Goal: Transaction & Acquisition: Purchase product/service

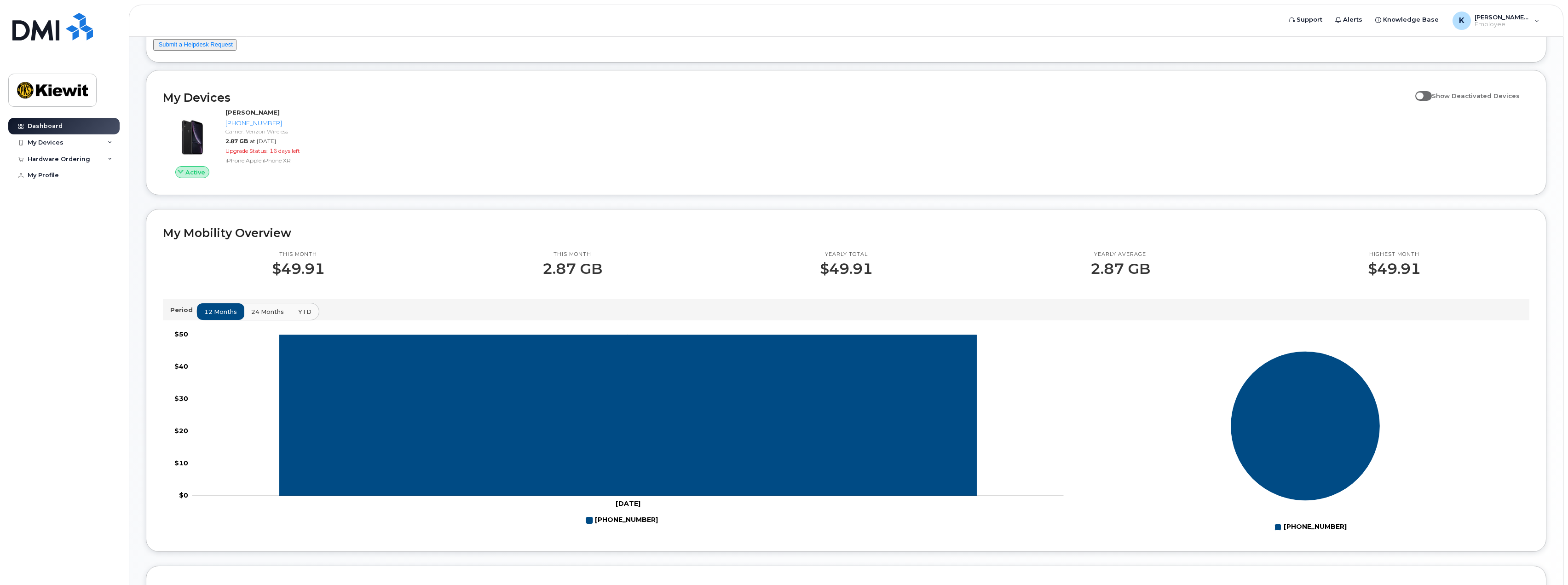
scroll to position [184, 0]
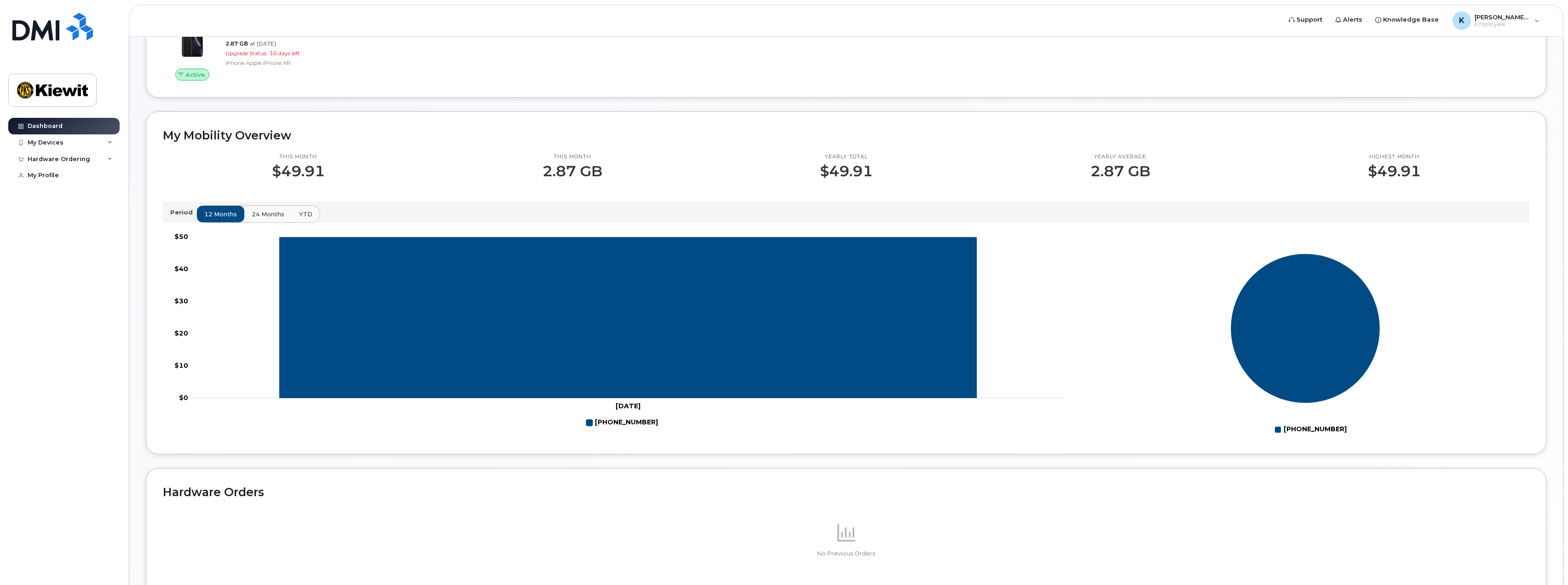
click at [256, 217] on span "24 months" at bounding box center [268, 214] width 33 height 9
click at [301, 212] on span "YTD" at bounding box center [306, 214] width 13 height 9
click at [44, 140] on div "My Devices" at bounding box center [45, 142] width 36 height 7
click at [72, 212] on div "Hardware Ordering" at bounding box center [58, 209] width 63 height 7
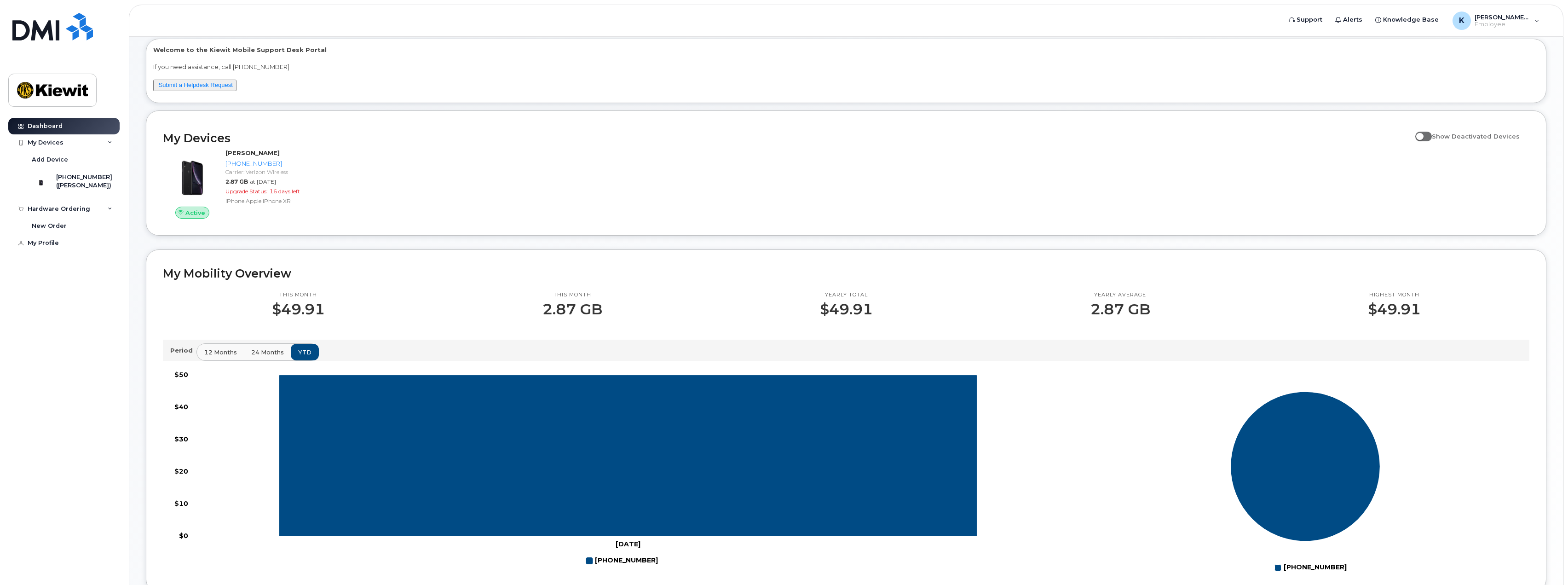
scroll to position [0, 0]
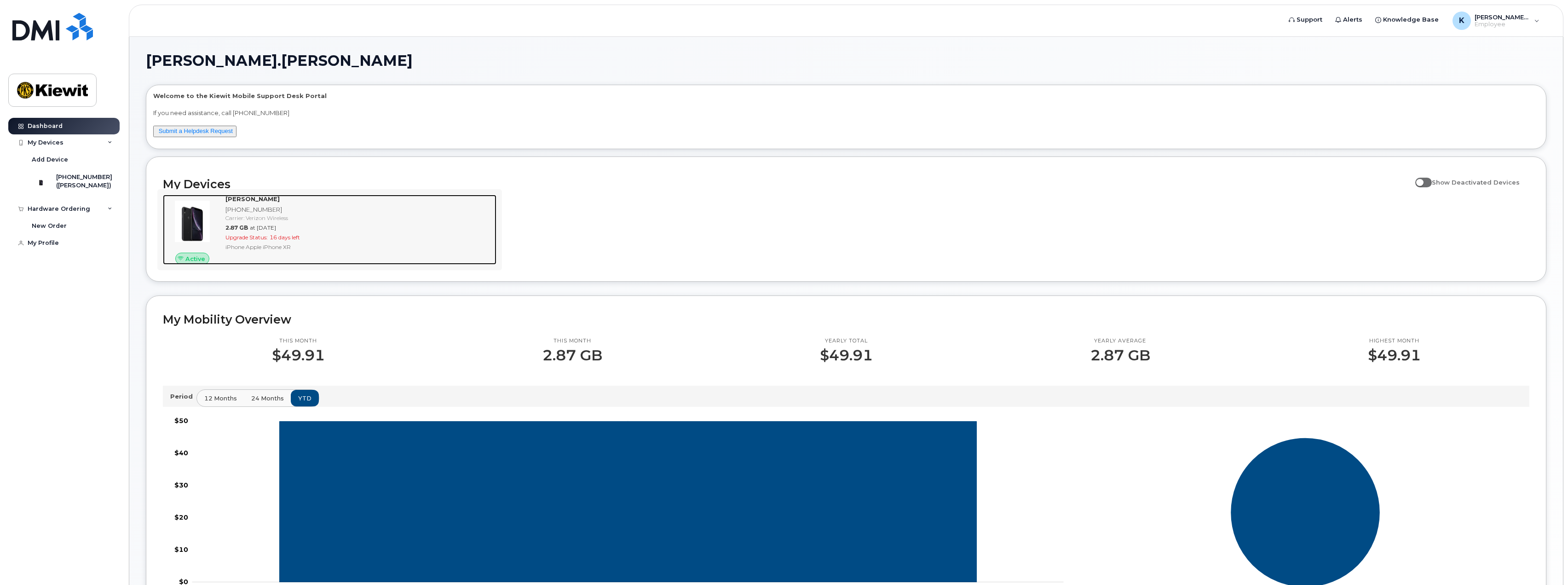
click at [228, 255] on div "KAITLYN CLUNE 765-256-9758 Carrier: Verizon Wireless 2.87 GB at Aug 01, 2025 Up…" at bounding box center [359, 229] width 275 height 70
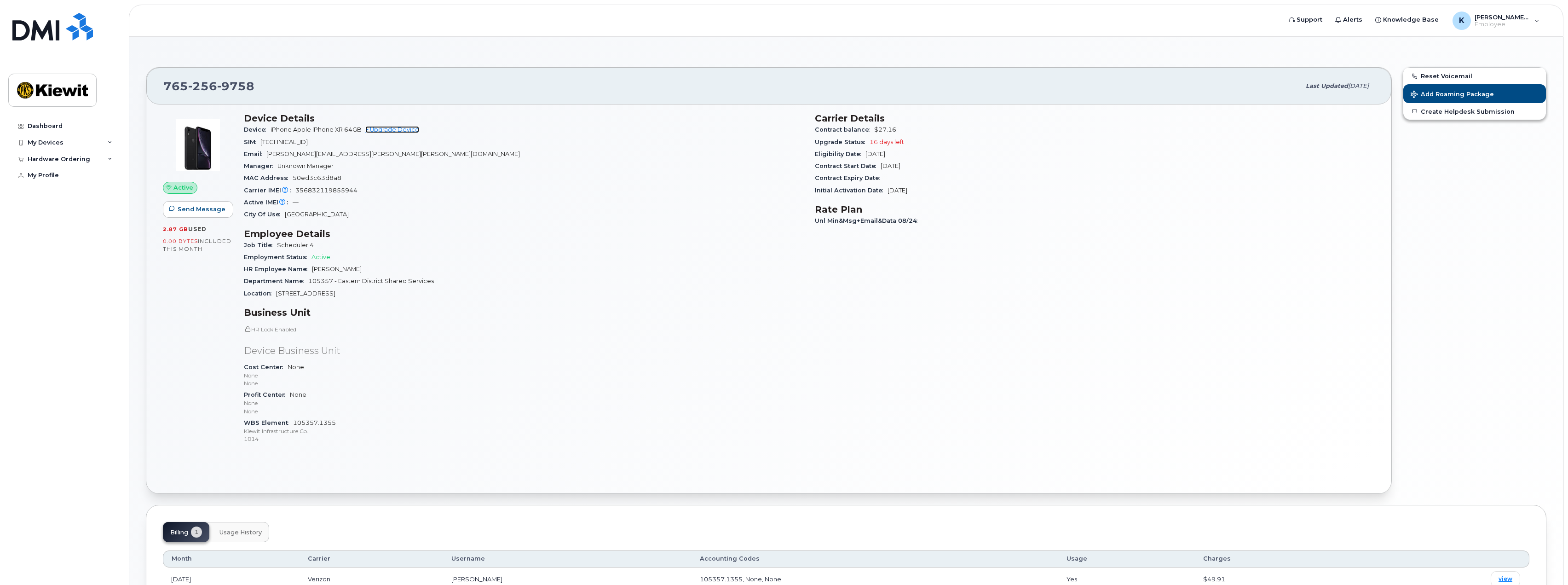
click at [400, 128] on link "+ Upgrade Device" at bounding box center [392, 129] width 54 height 7
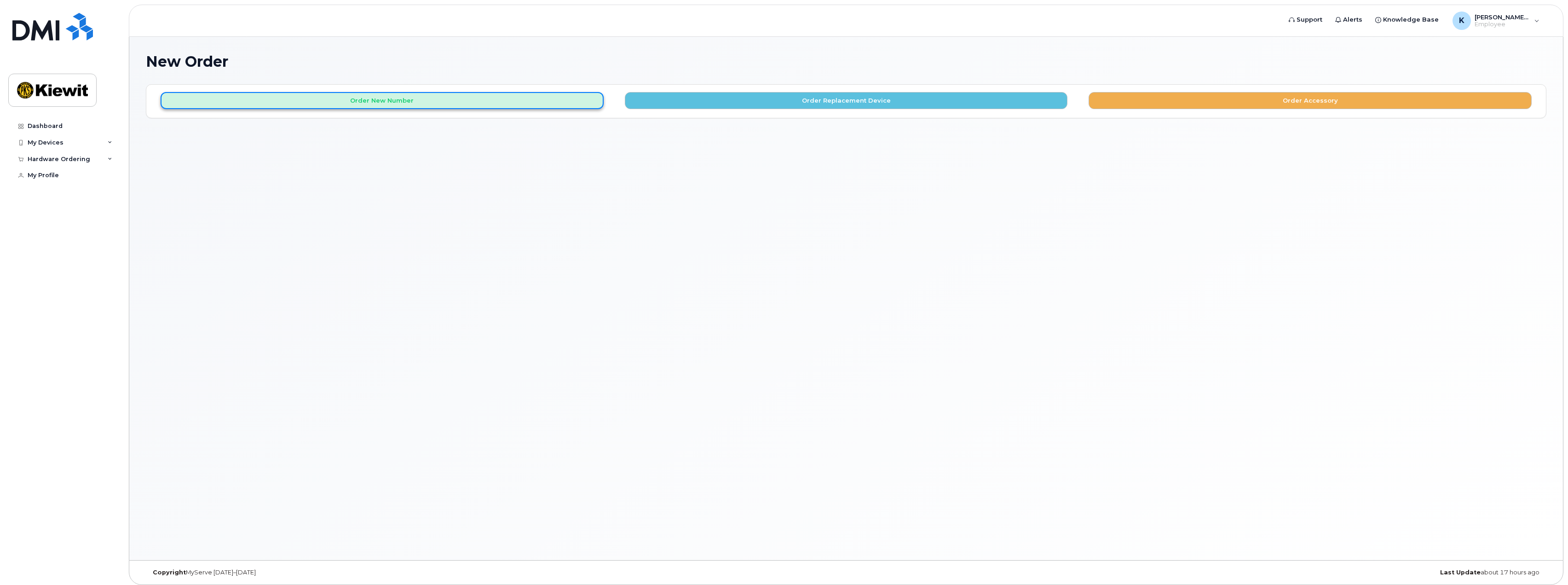
click at [410, 99] on button "Order New Number" at bounding box center [382, 100] width 443 height 17
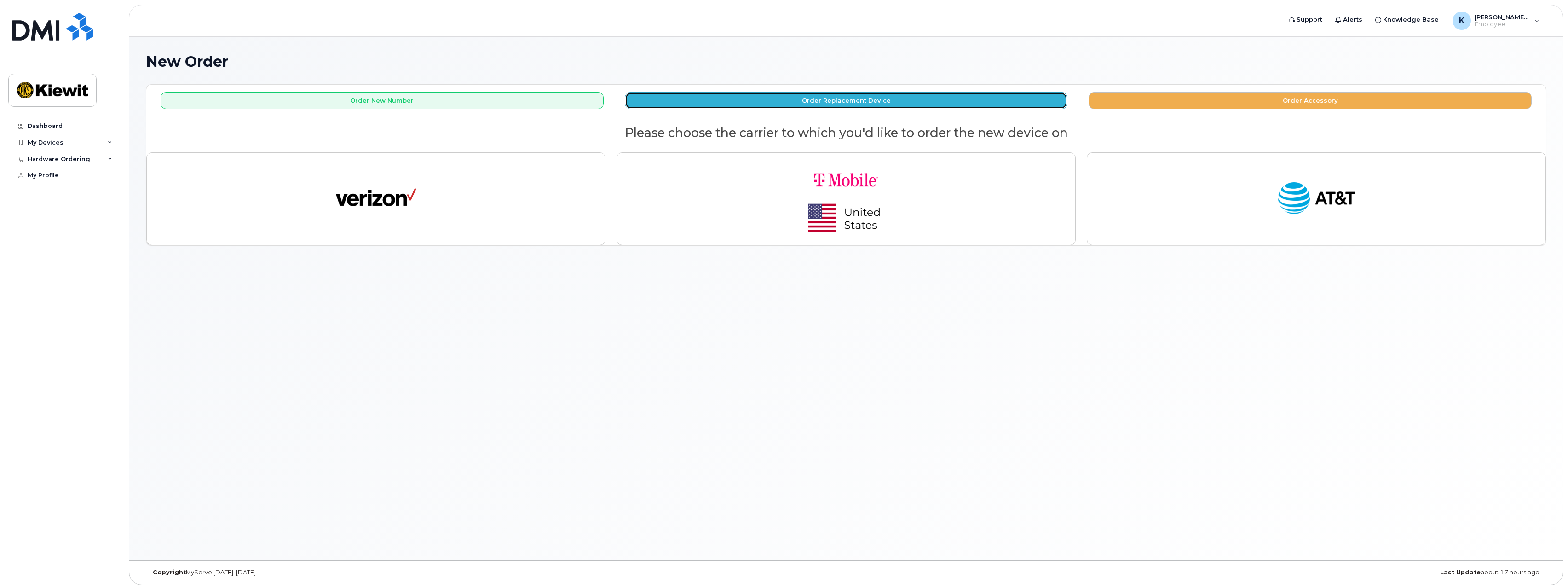
click at [729, 105] on button "Order Replacement Device" at bounding box center [846, 100] width 443 height 17
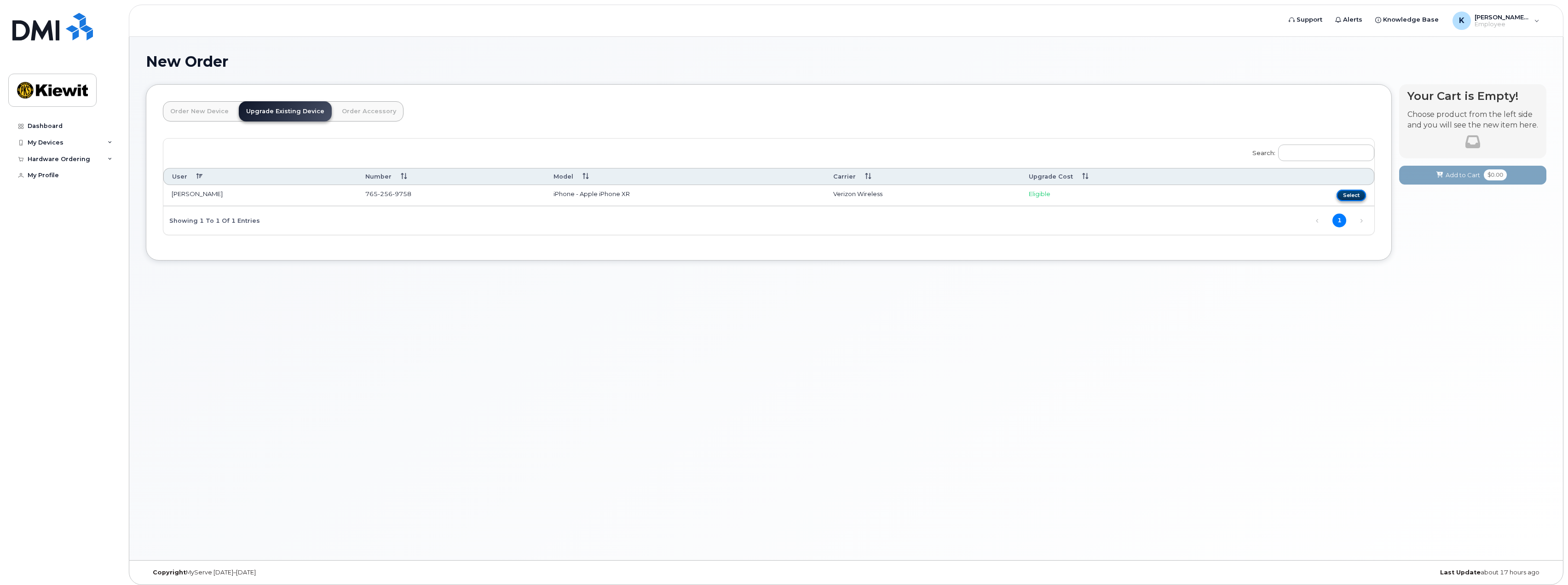
click at [1348, 194] on button "Select" at bounding box center [1351, 195] width 29 height 12
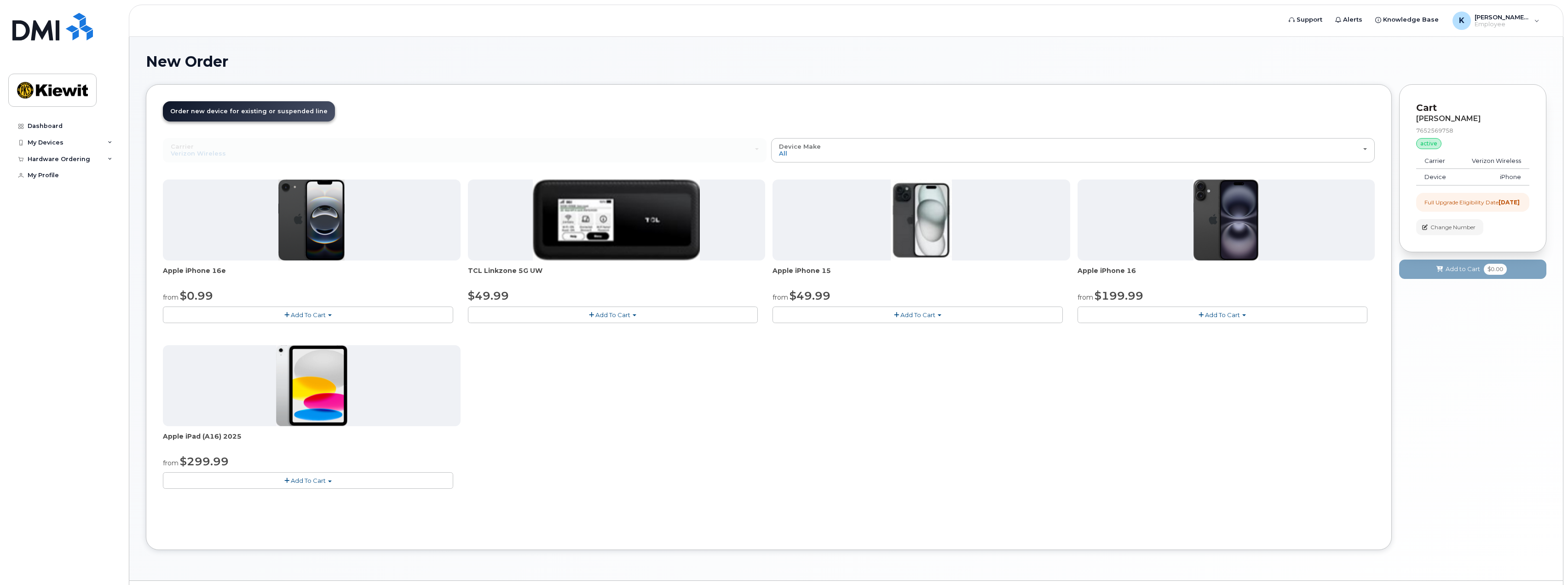
click at [1160, 318] on button "Add To Cart" at bounding box center [1222, 314] width 290 height 16
drag, startPoint x: 1220, startPoint y: 276, endPoint x: 1236, endPoint y: 291, distance: 21.9
click at [1220, 276] on span "Apple iPhone 16" at bounding box center [1226, 275] width 298 height 18
click at [1234, 312] on span "Add To Cart" at bounding box center [1222, 315] width 35 height 7
click at [1172, 284] on div "Apple iPhone 16 from $199.99 Add To Cart $929.99 - 2 Year Term (256 GB) $199.99…" at bounding box center [1226, 251] width 298 height 144
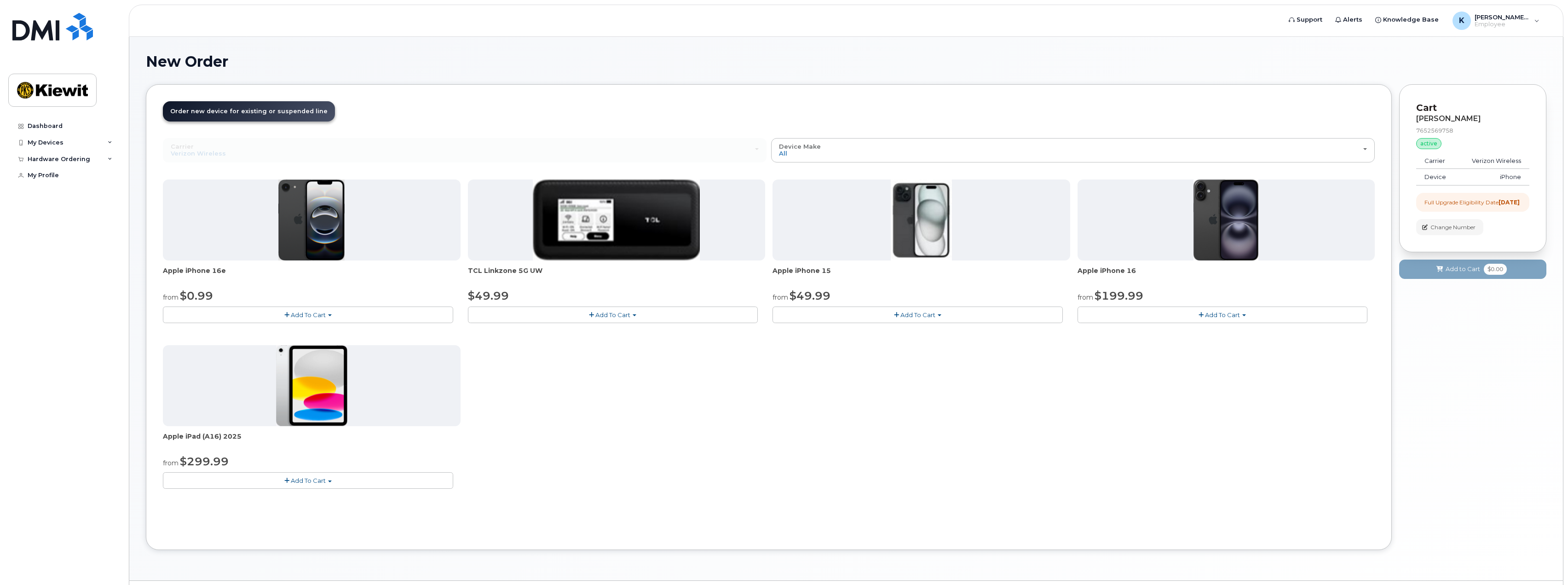
click at [1219, 239] on img at bounding box center [1226, 220] width 65 height 81
click at [1219, 311] on span "Add To Cart" at bounding box center [1222, 315] width 35 height 7
click at [1182, 345] on link "$199.99 - 2 Year Upgrade (128GB)" at bounding box center [1141, 343] width 124 height 12
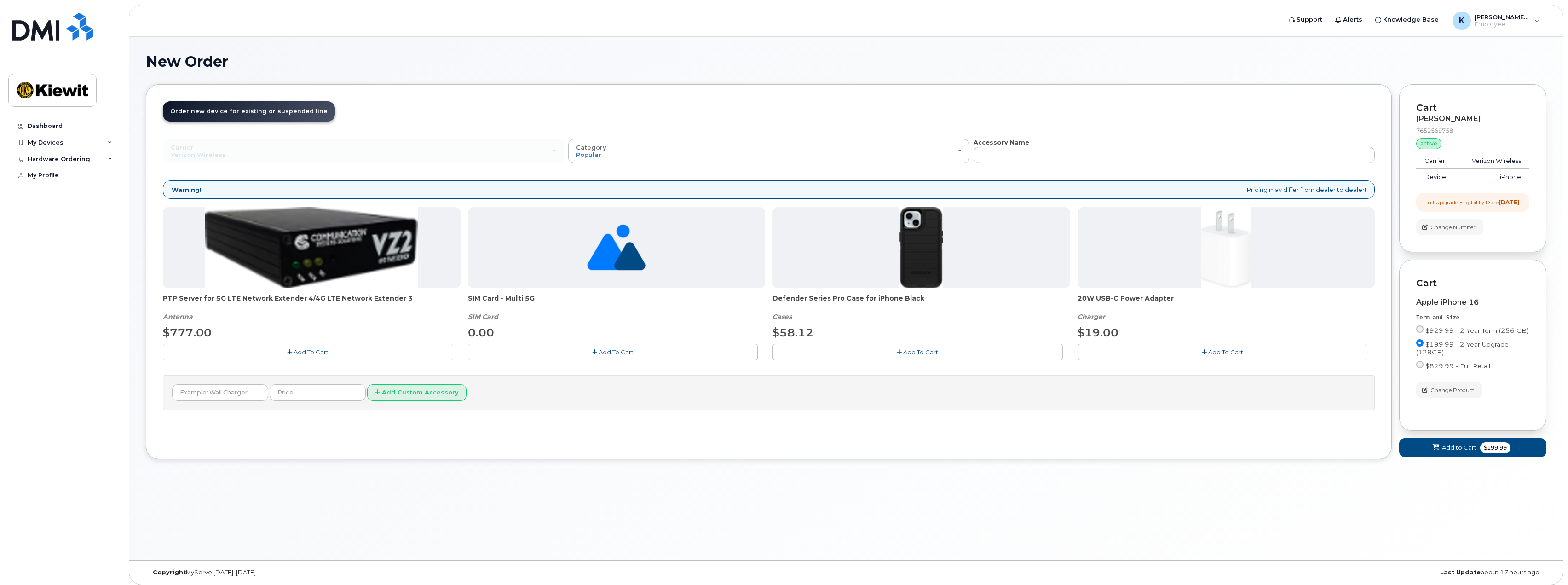
click at [1225, 349] on span "Add To Cart" at bounding box center [1225, 352] width 35 height 7
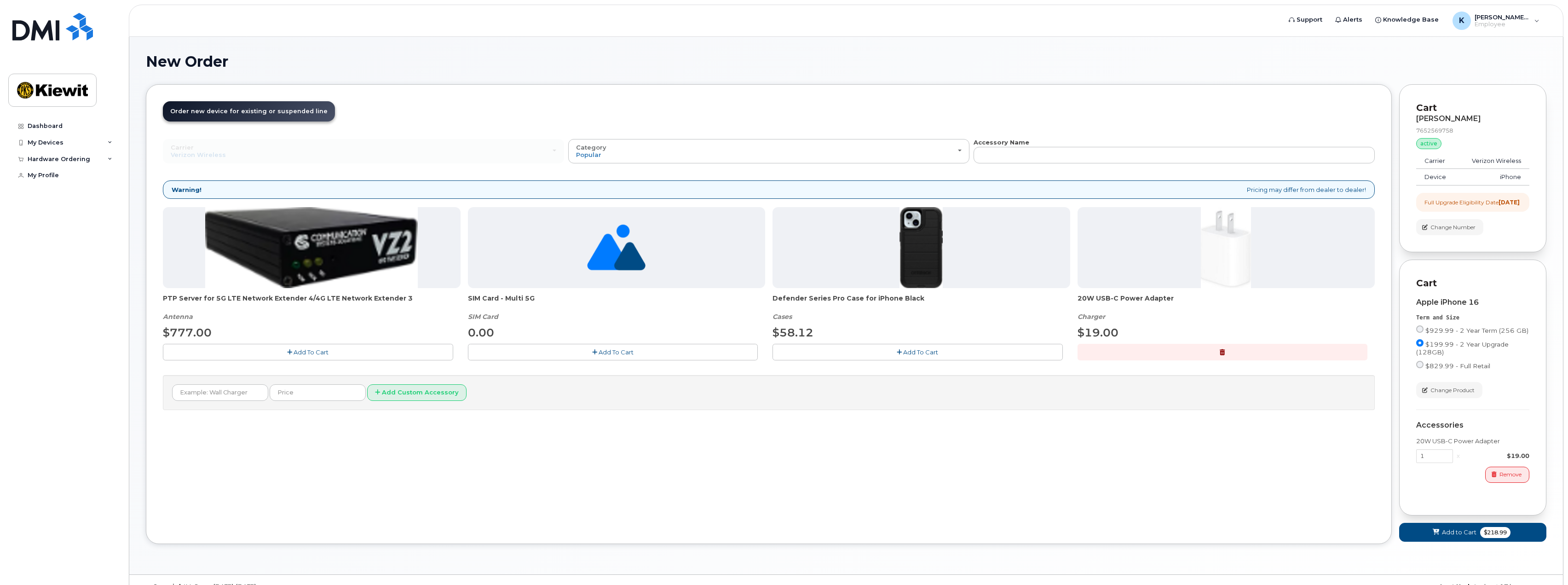
click at [917, 351] on span "Add To Cart" at bounding box center [920, 352] width 35 height 7
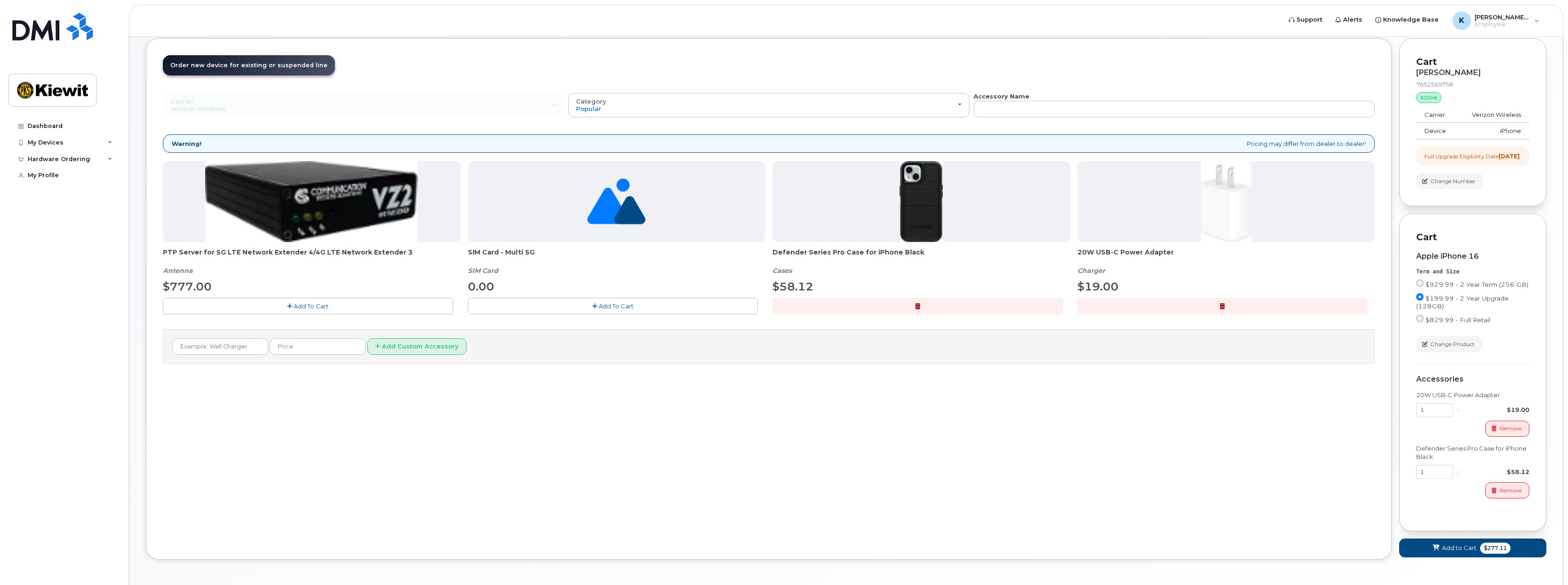
scroll to position [86, 0]
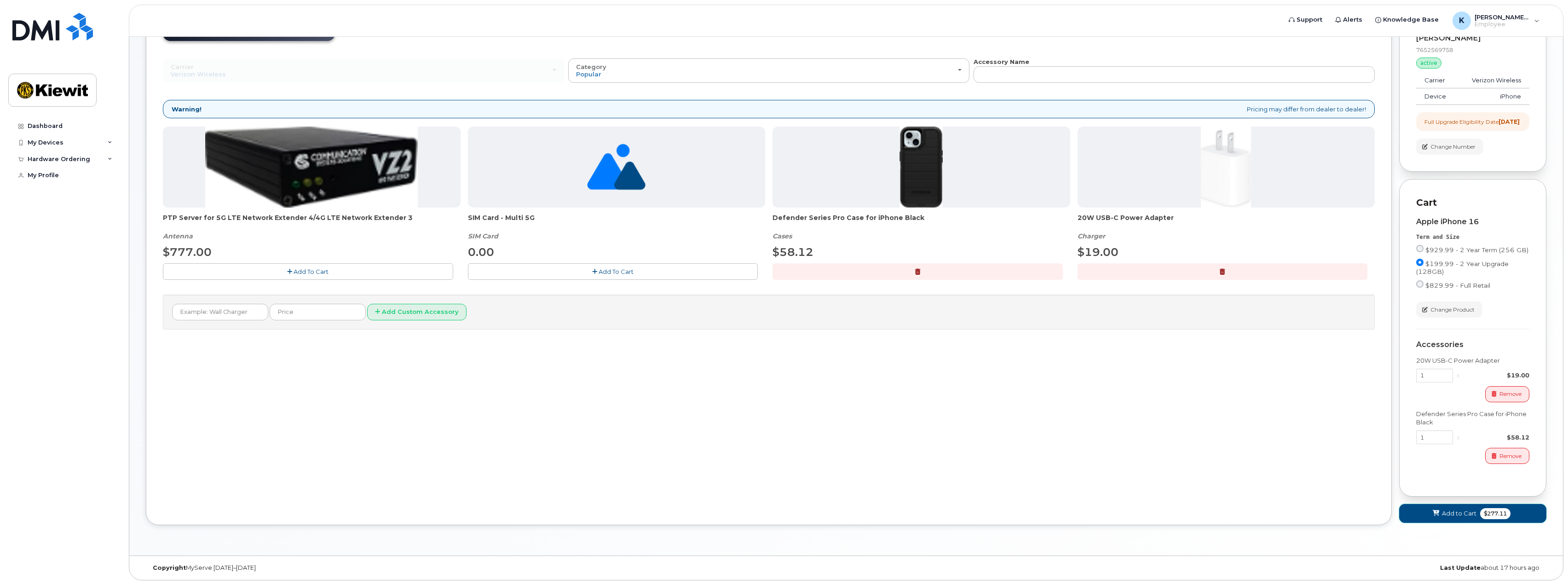
click at [1463, 516] on span "Add to Cart" at bounding box center [1459, 513] width 35 height 9
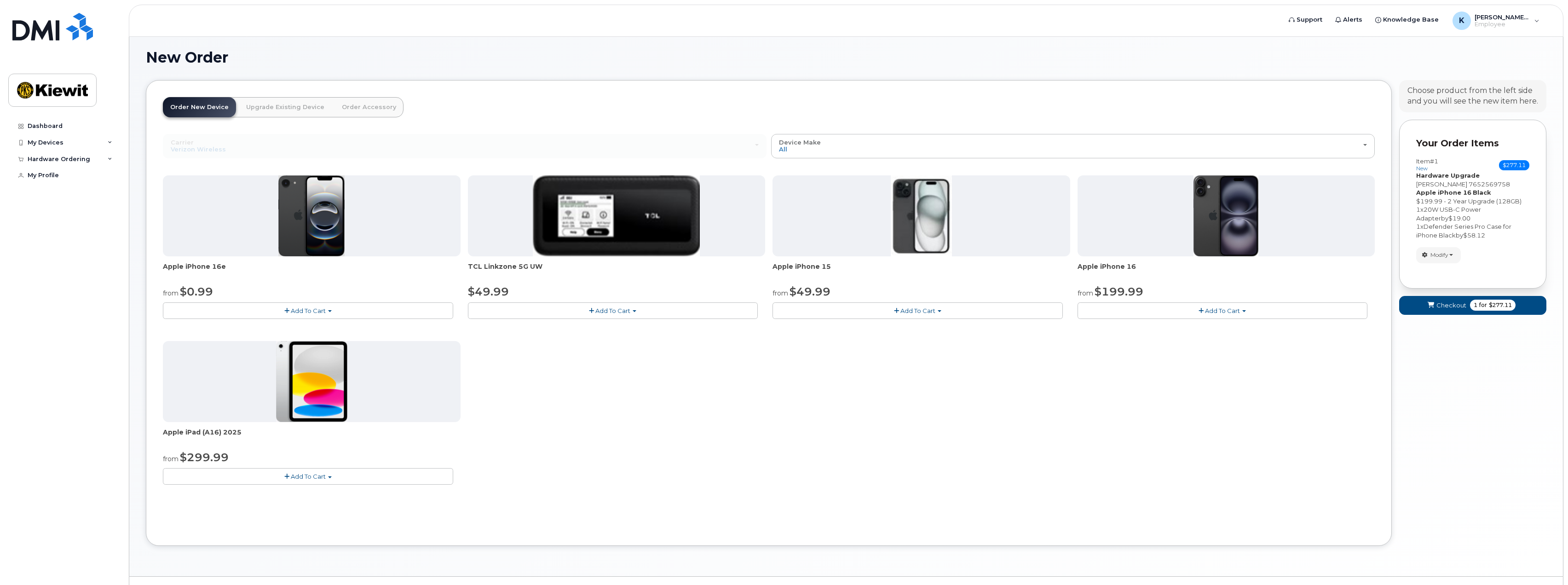
scroll to position [23, 0]
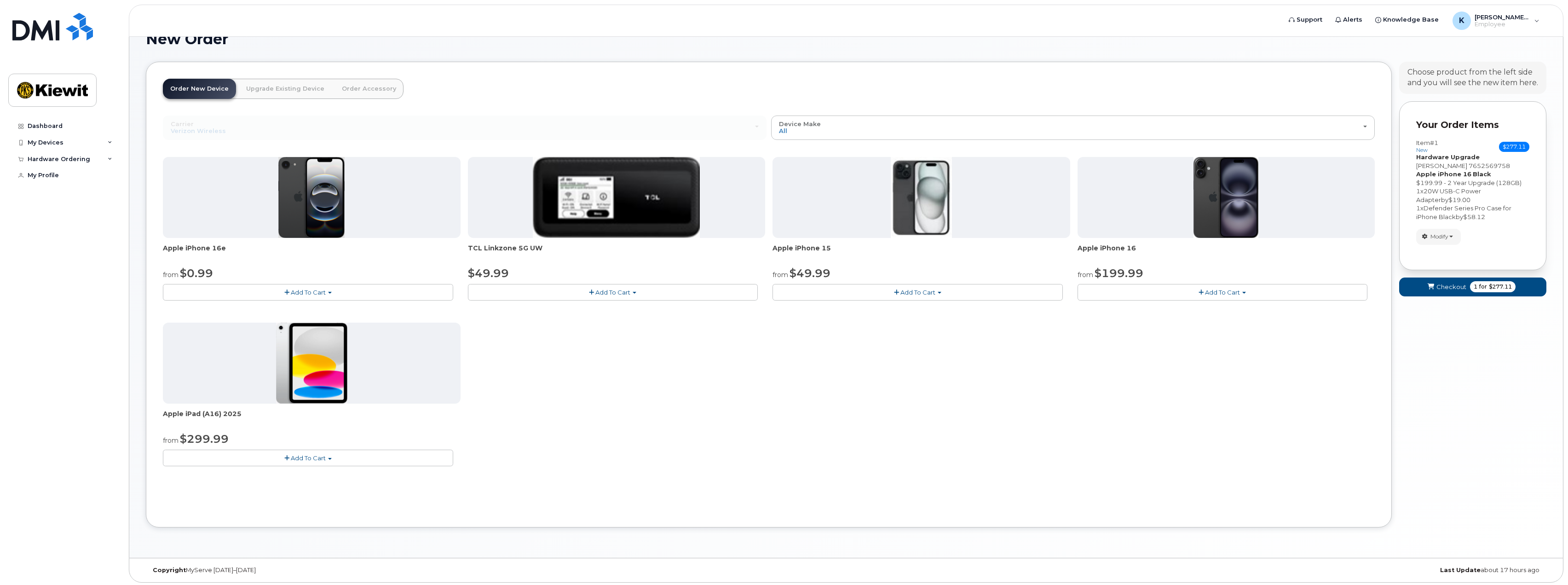
click at [917, 292] on span "Add To Cart" at bounding box center [917, 292] width 35 height 7
drag, startPoint x: 993, startPoint y: 323, endPoint x: 1144, endPoint y: 289, distance: 154.8
click at [994, 323] on div "Apple iPhone 16e from $0.99 Add To Cart $0.99 - 2 Year Activation (128GB) $599.…" at bounding box center [769, 319] width 1212 height 324
click at [1183, 289] on button "Add To Cart" at bounding box center [1222, 292] width 290 height 16
click at [1177, 263] on div "Apple iPhone 16 from $199.99 Add To Cart $929.99 - 2 Year Term (256 GB) $199.99…" at bounding box center [1226, 229] width 298 height 144
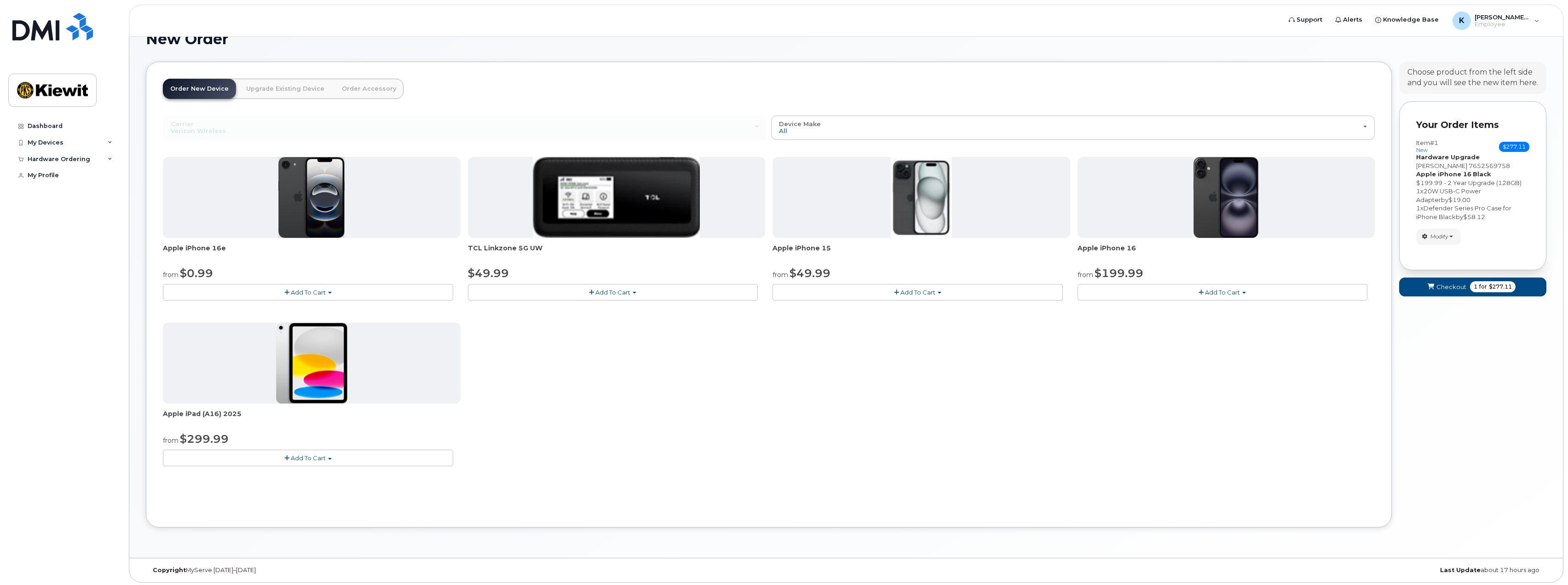
click at [304, 291] on span "Add To Cart" at bounding box center [308, 292] width 35 height 7
click at [327, 271] on div "from $0.99" at bounding box center [312, 273] width 298 height 16
click at [1468, 282] on button "Checkout 1 for $277.11" at bounding box center [1473, 287] width 147 height 19
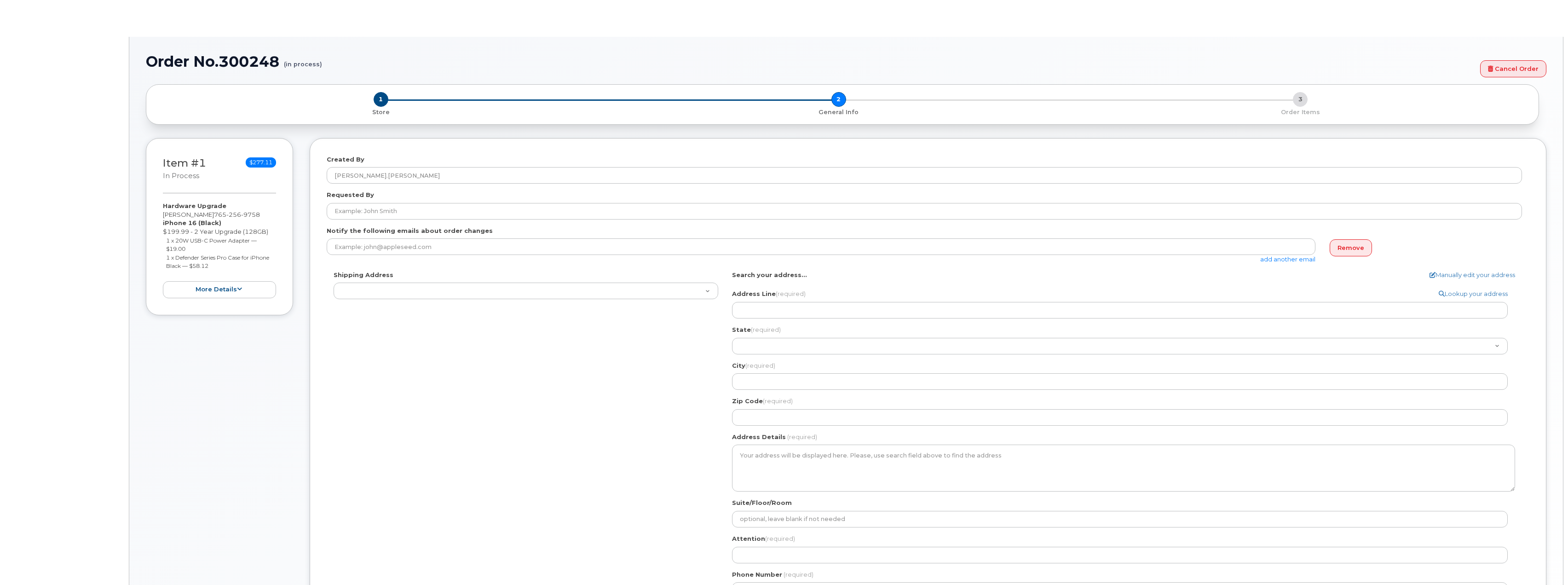
select select
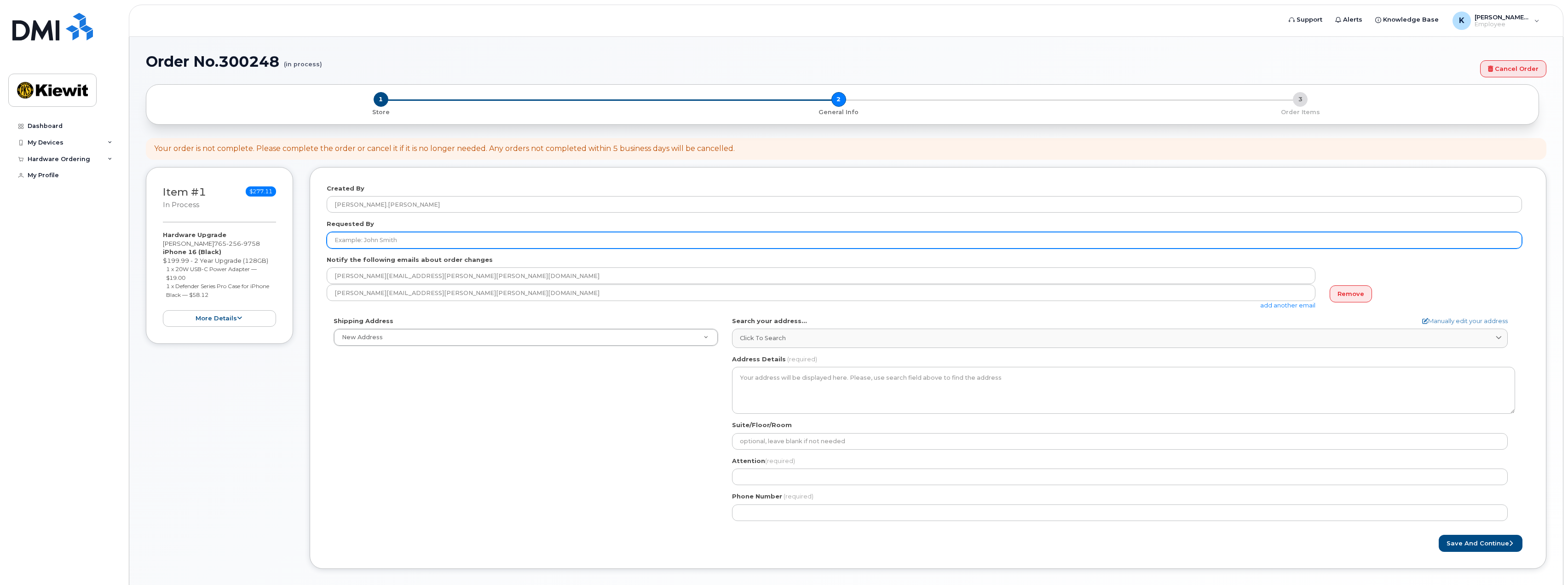
click at [359, 242] on input "Requested By" at bounding box center [925, 240] width 1195 height 16
click at [371, 240] on input "Requested By" at bounding box center [925, 240] width 1195 height 16
click at [421, 239] on input "Requested By" at bounding box center [925, 240] width 1195 height 16
type input "Katie Clune"
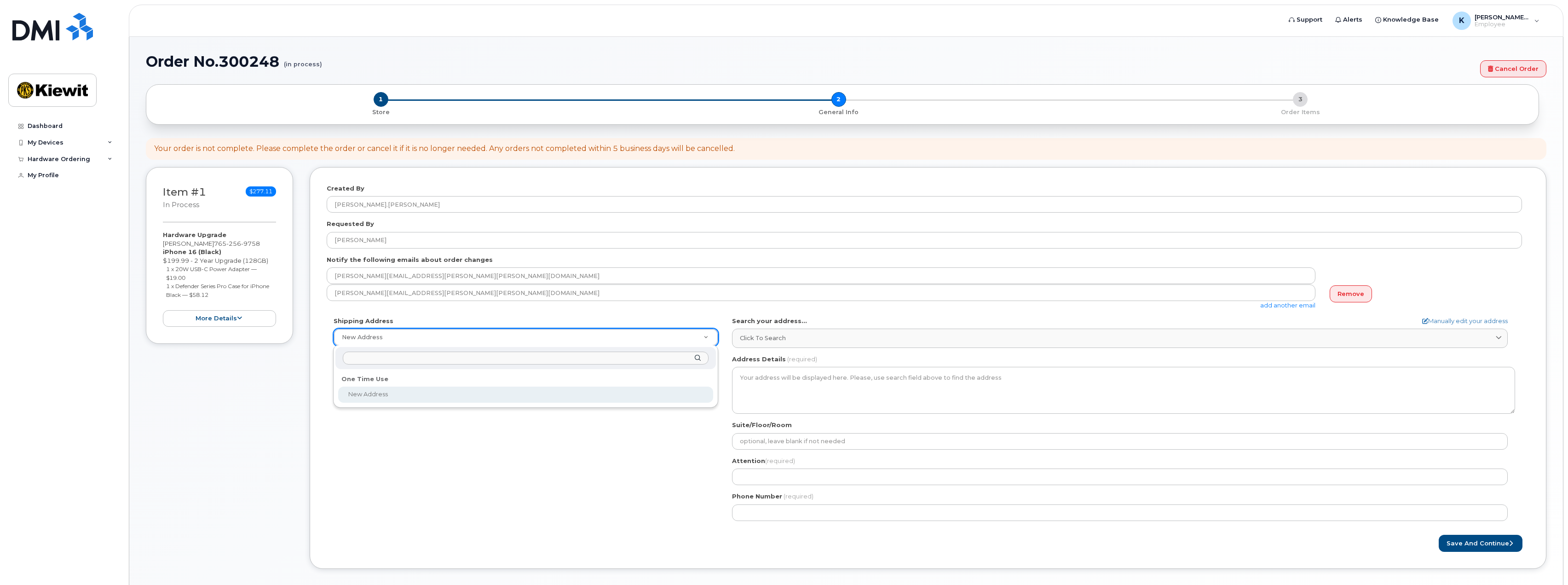
click at [421, 362] on input "text" at bounding box center [525, 358] width 365 height 13
type input "470 Chestnut Ridge Road, Woodcliff Lake NJ 07677"
select select
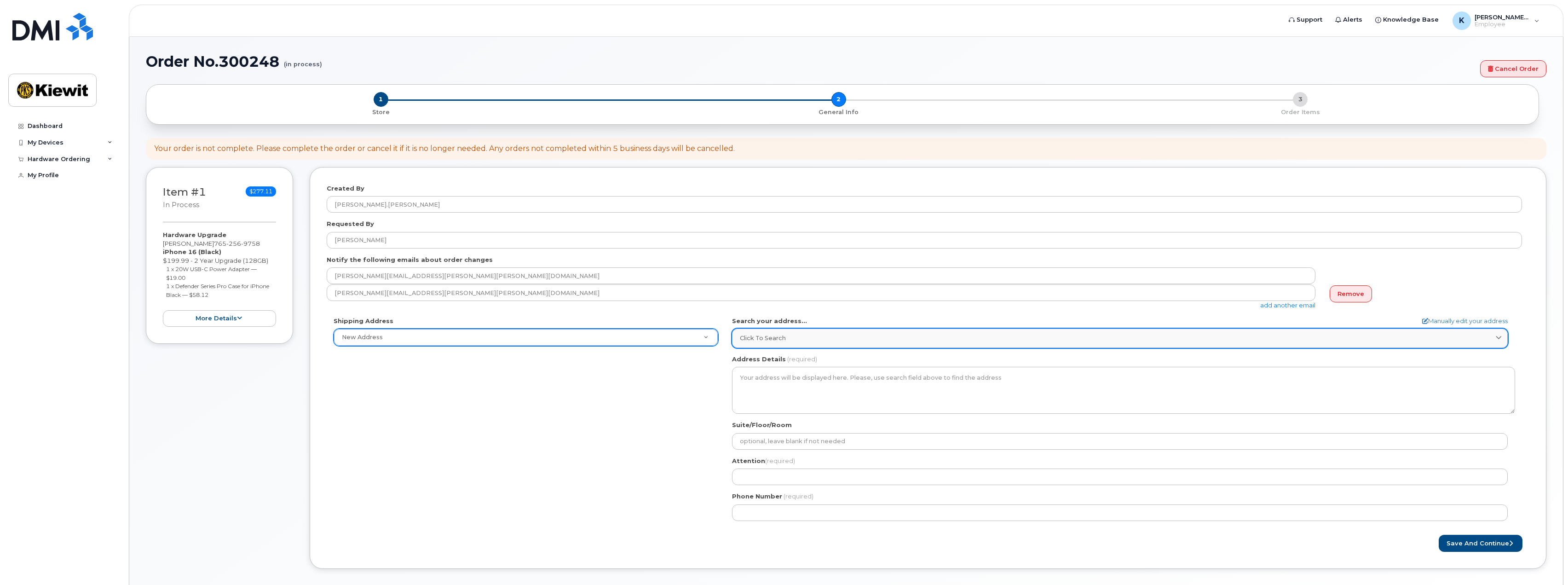
click at [763, 343] on link "Click to search" at bounding box center [1120, 338] width 775 height 19
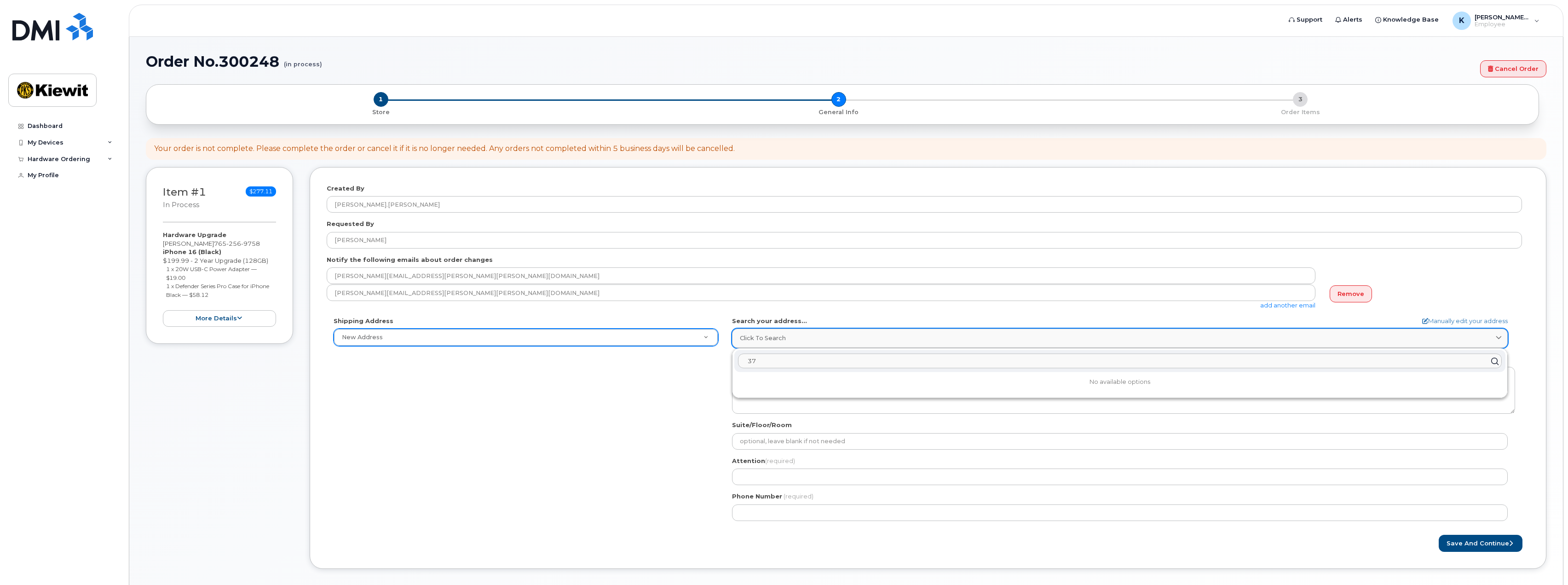
type input "3"
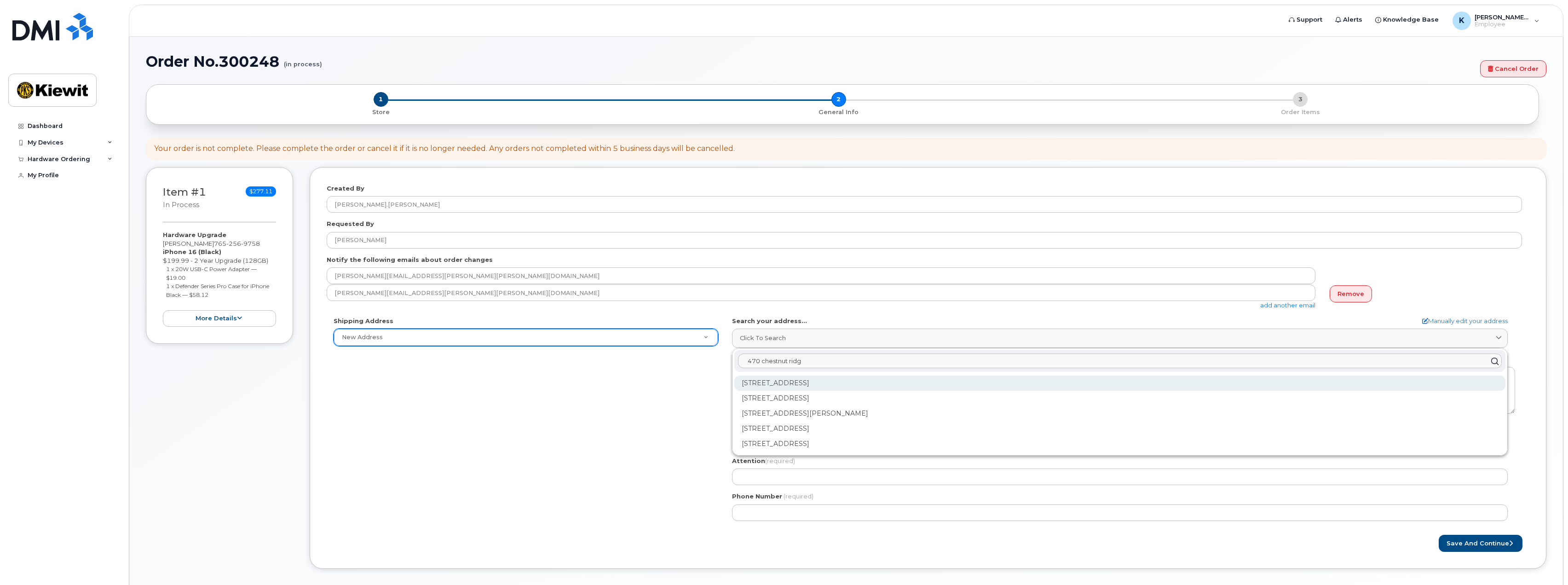
type input "470 chestnut ridg"
click at [827, 382] on div "470 Chestnut Ridge Rd Woodcliff Lake NJ 07677" at bounding box center [1119, 383] width 771 height 15
click at [901, 384] on div "Kiwit 470 Chestnut Ridge Rd Ste 1 Woodcliff Lake NJ 07677-7730" at bounding box center [1119, 383] width 771 height 15
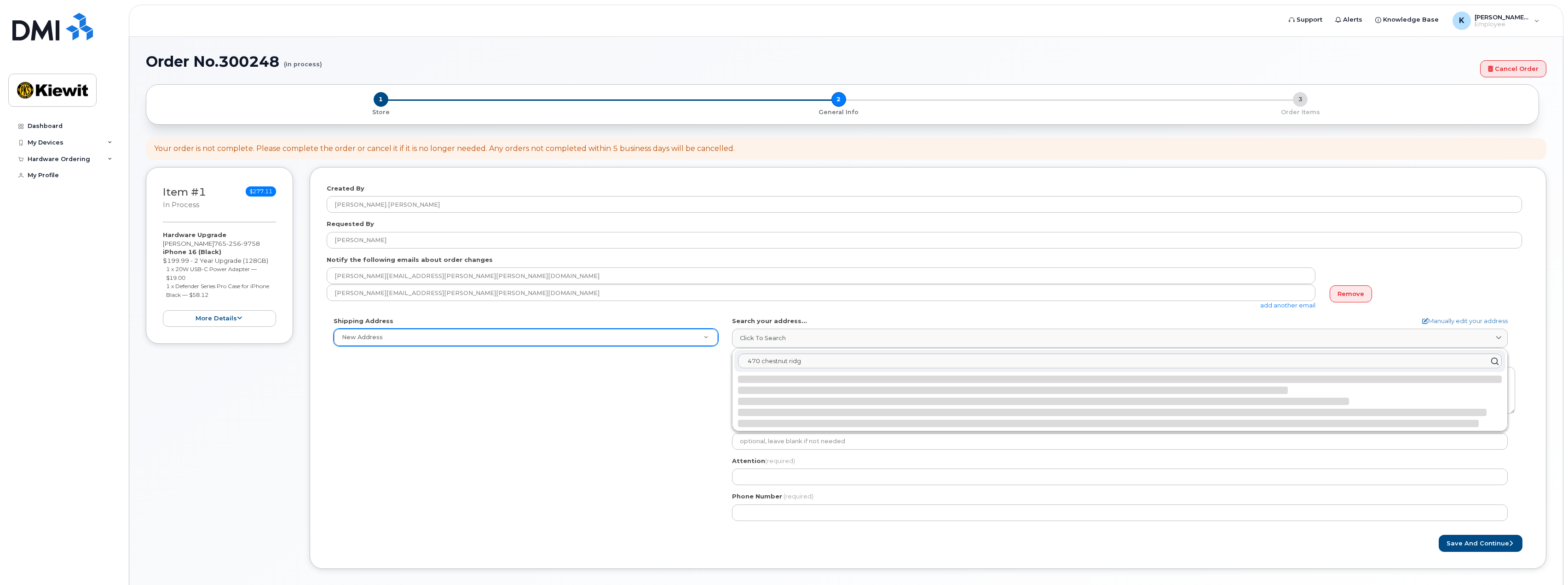
select select
type textarea "Kiwit 470 Chestnut Ridge Rd Ste 1 WOODCLIFF LAKE NJ 07677-7730 UNITED STATES"
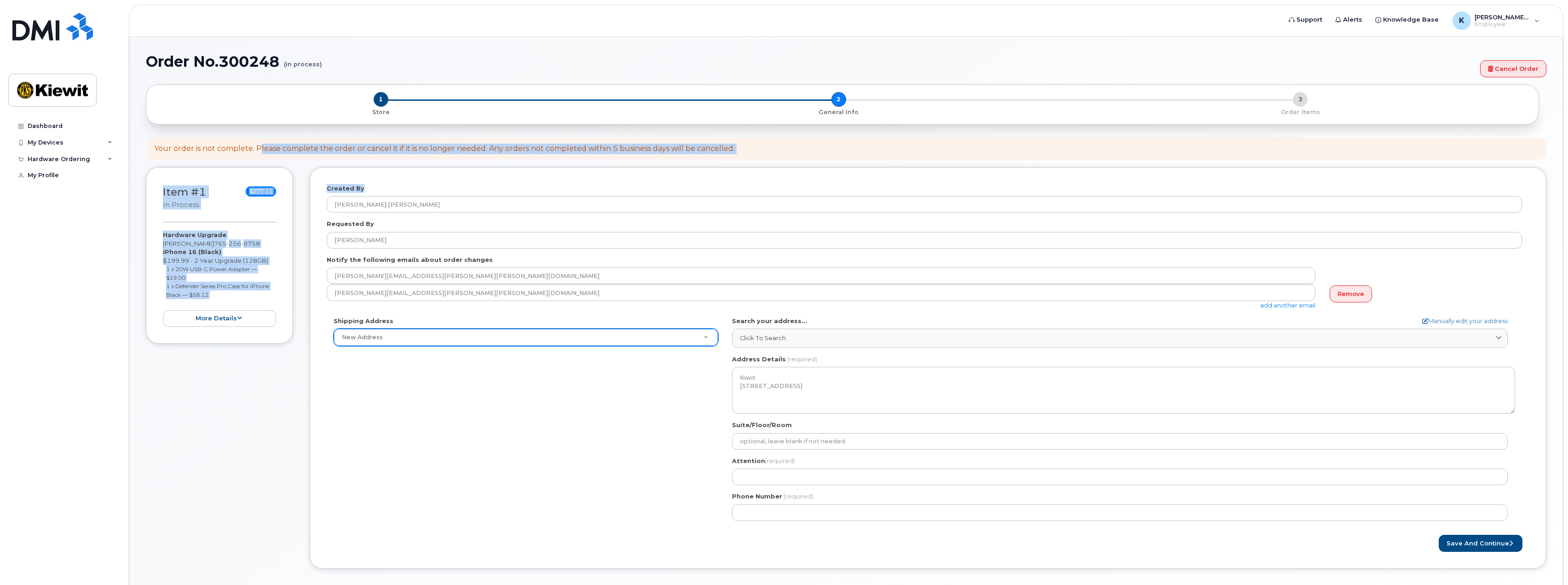
drag, startPoint x: 260, startPoint y: 150, endPoint x: 453, endPoint y: 165, distance: 193.6
click at [453, 165] on div "× Share This Order If you want to allow others to create or edit orders, share …" at bounding box center [846, 333] width 1401 height 499
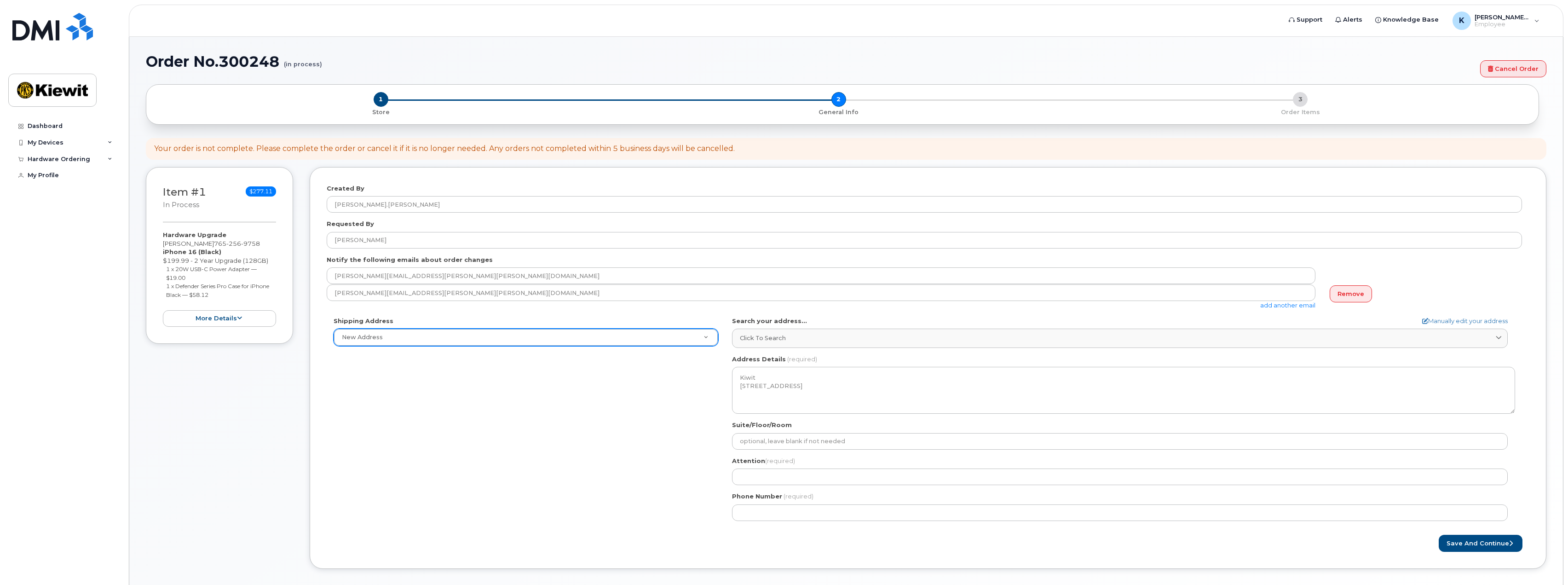
click at [493, 159] on div "× Share This Order If you want to allow others to create or edit orders, share …" at bounding box center [846, 333] width 1401 height 499
click at [214, 260] on div "Hardware Upgrade Kaitlyn Clune 765 256 9758 iPhone 16 (Black) $199.99 - 2 Year …" at bounding box center [220, 279] width 113 height 96
click at [1496, 546] on button "Save and Continue" at bounding box center [1481, 543] width 84 height 17
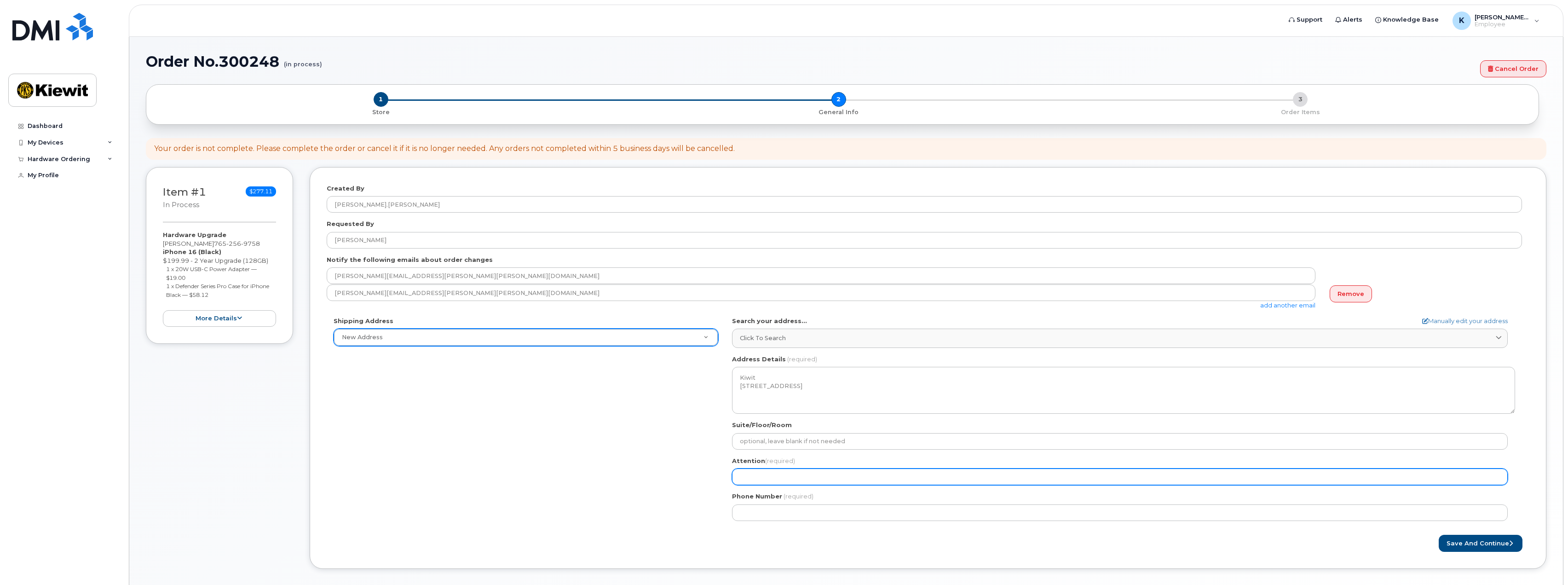
click at [796, 472] on input "Attention (required)" at bounding box center [1120, 476] width 775 height 16
select select
type input "K"
select select
type input "Ka"
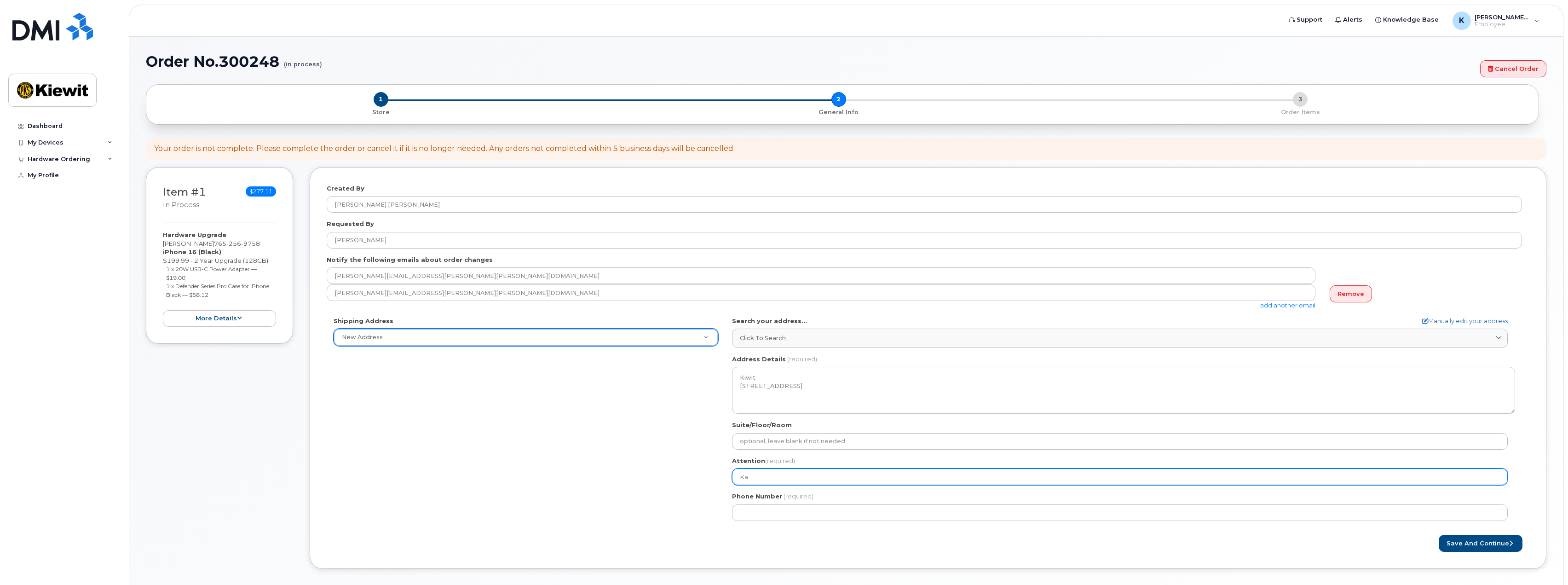
select select
type input "Kati"
select select
type input "Katie"
select select
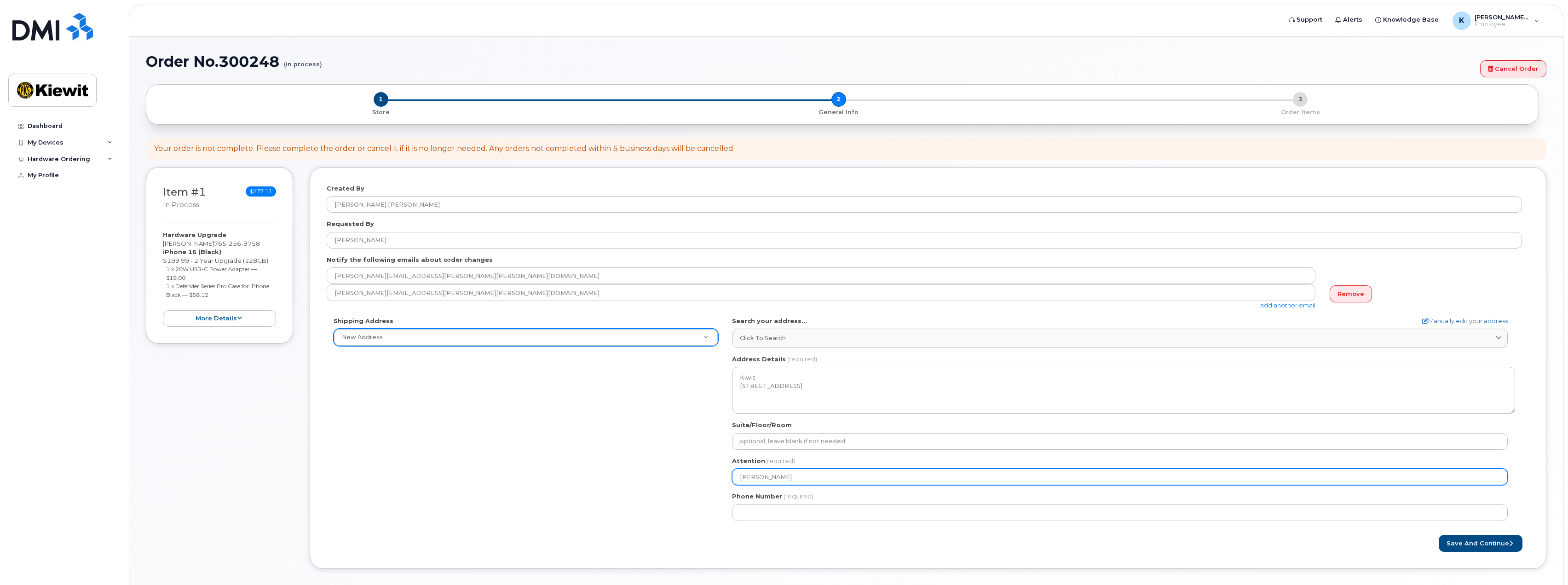
type input "Katie C"
select select
type input "Katie Cl"
select select
type input "Katie Clu"
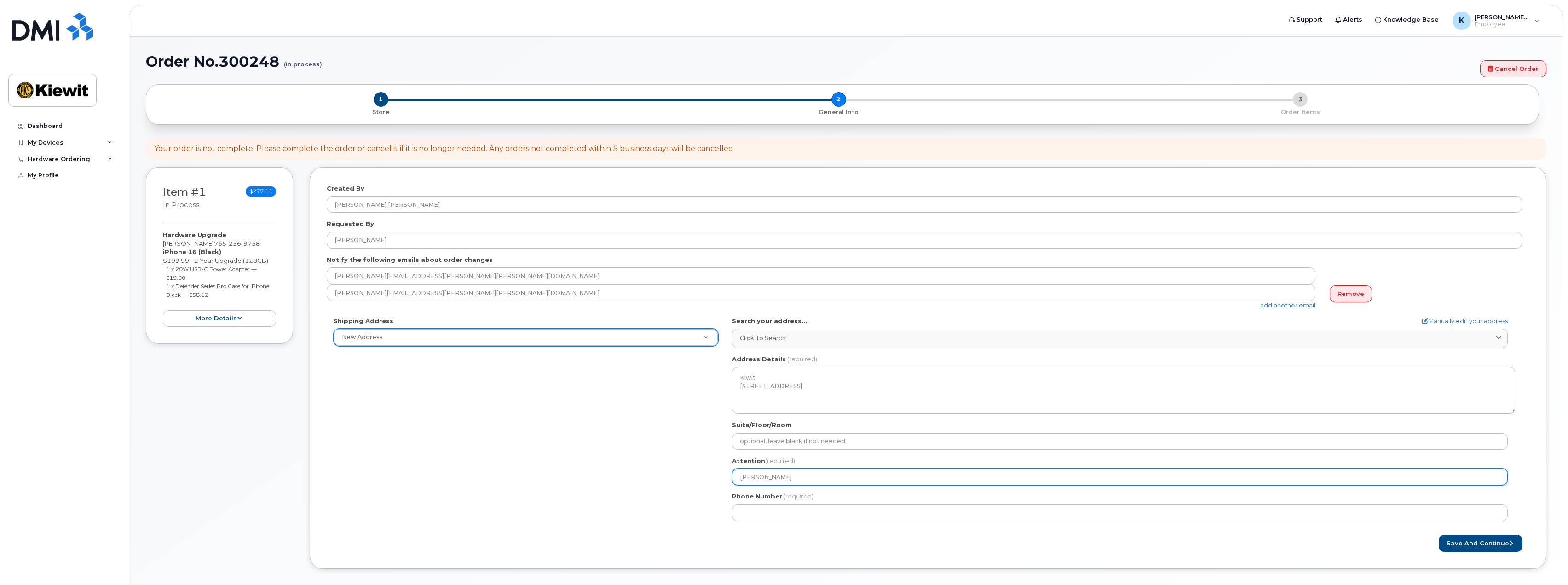
select select
type input "Katie Clun"
select select
type input "Katie Clune"
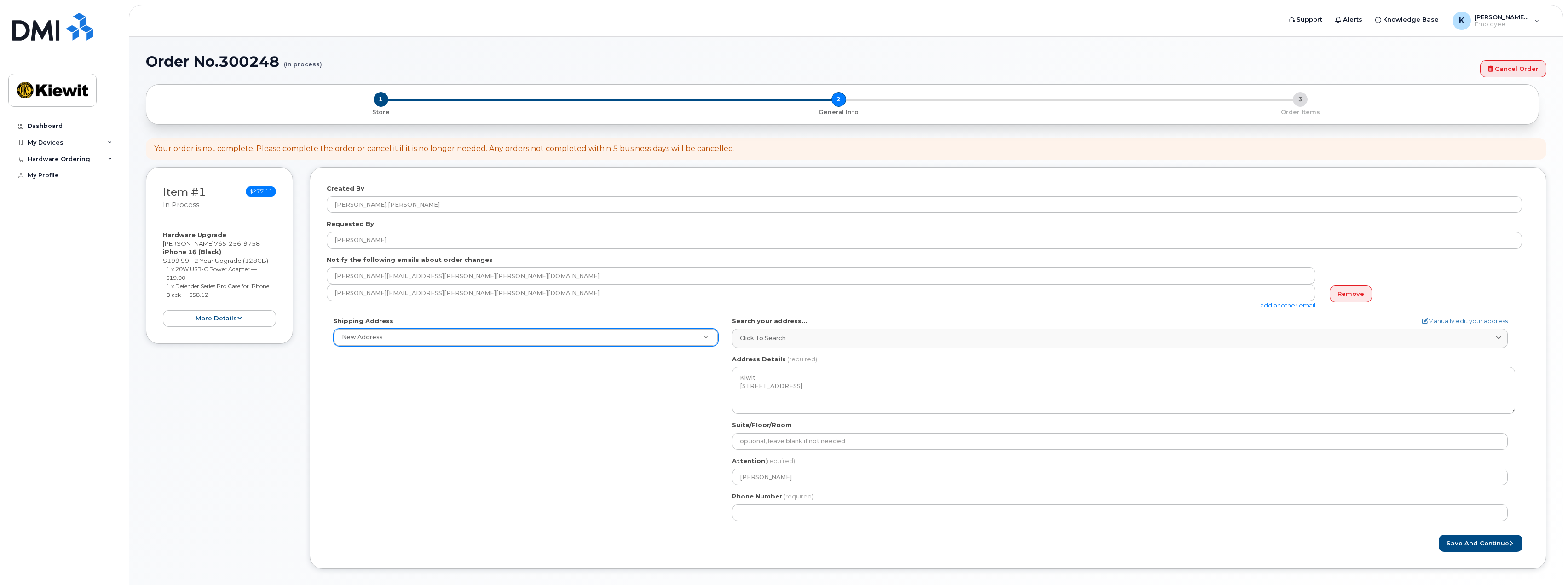
click at [1052, 547] on div "Save and Continue" at bounding box center [1229, 543] width 601 height 17
click at [1458, 541] on button "Save and Continue" at bounding box center [1481, 543] width 84 height 17
click at [849, 508] on input "Phone Number" at bounding box center [1120, 512] width 775 height 16
type input "765256975"
select select
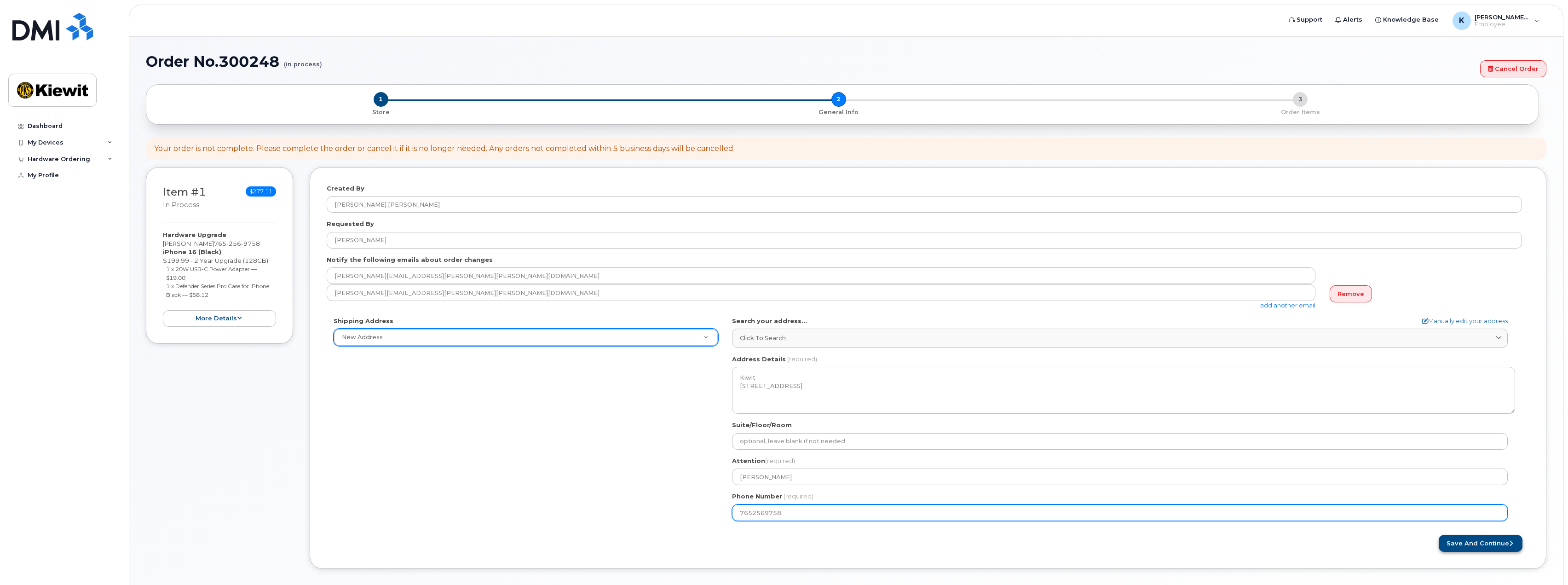
type input "7652569758"
click at [1448, 542] on button "Save and Continue" at bounding box center [1481, 543] width 84 height 17
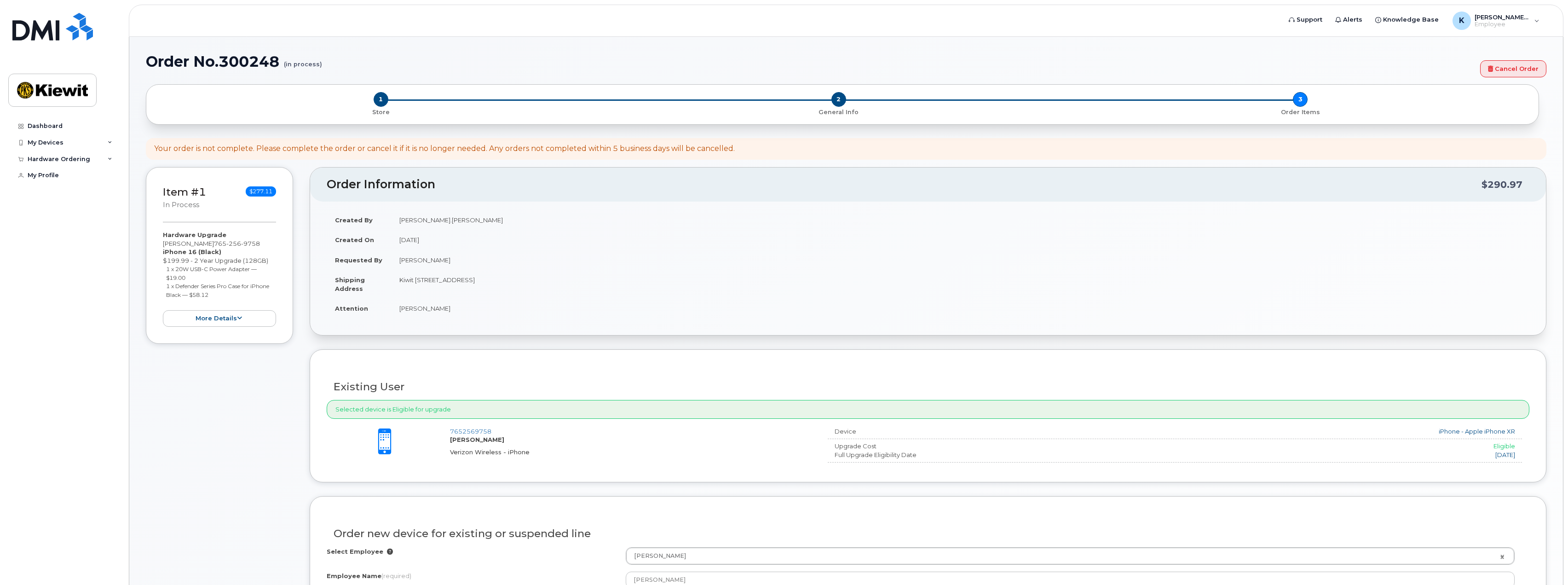
drag, startPoint x: 832, startPoint y: 454, endPoint x: 951, endPoint y: 455, distance: 119.0
click at [951, 455] on div "Full Upgrade Eligibility Date" at bounding box center [972, 455] width 289 height 9
drag, startPoint x: 351, startPoint y: 413, endPoint x: 516, endPoint y: 419, distance: 165.1
click at [506, 412] on div "Selected device is Eligible for upgrade" at bounding box center [928, 409] width 1203 height 19
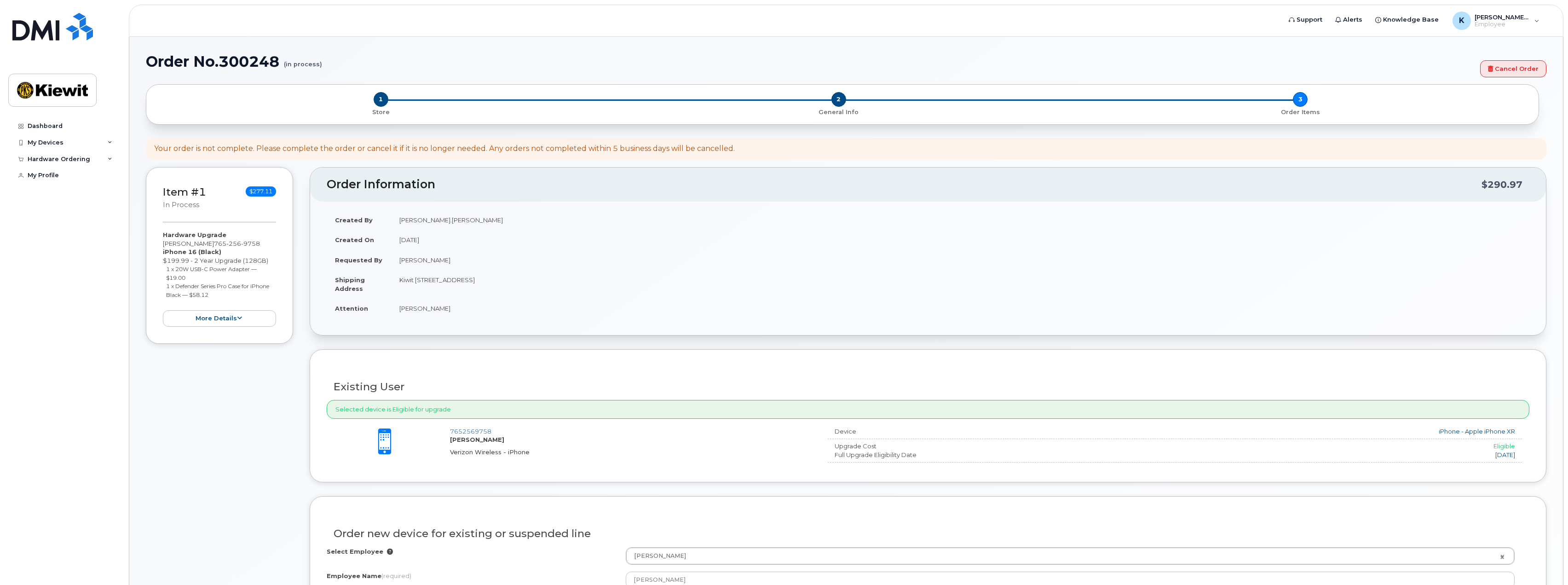
click at [519, 427] on div "7652569758 [PERSON_NAME] Verizon Wireless - iPhone" at bounding box center [635, 441] width 370 height 29
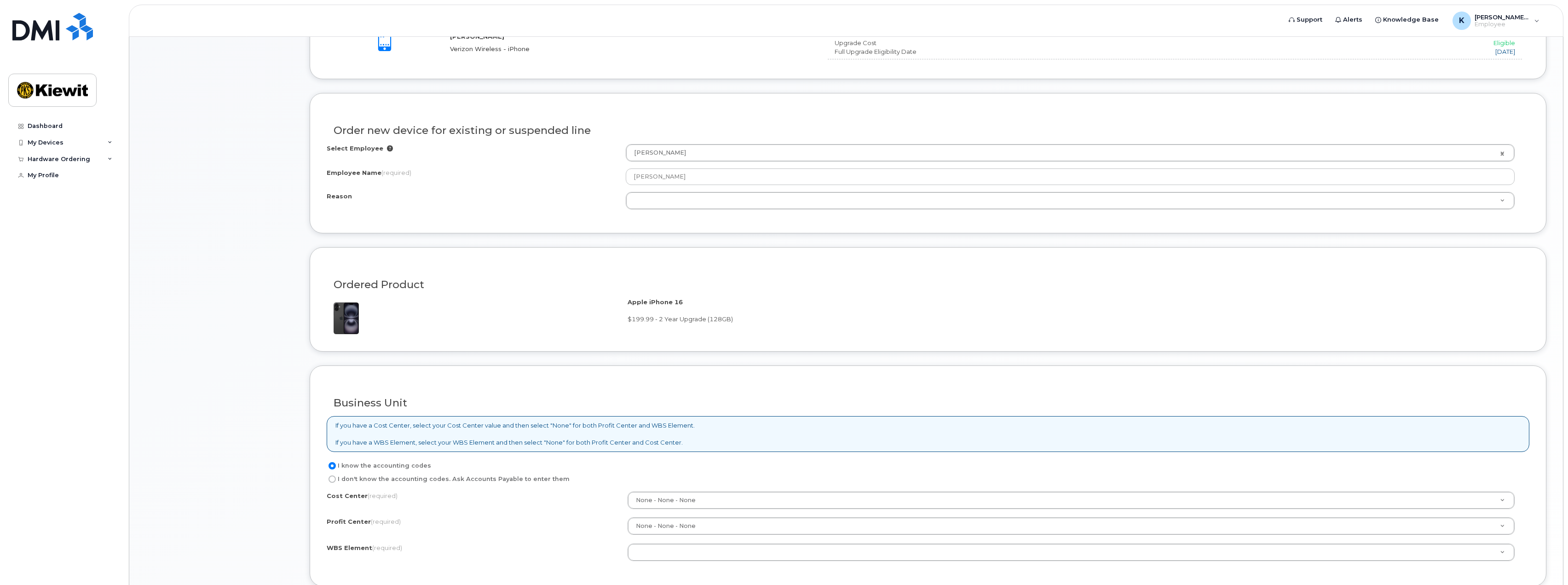
scroll to position [414, 0]
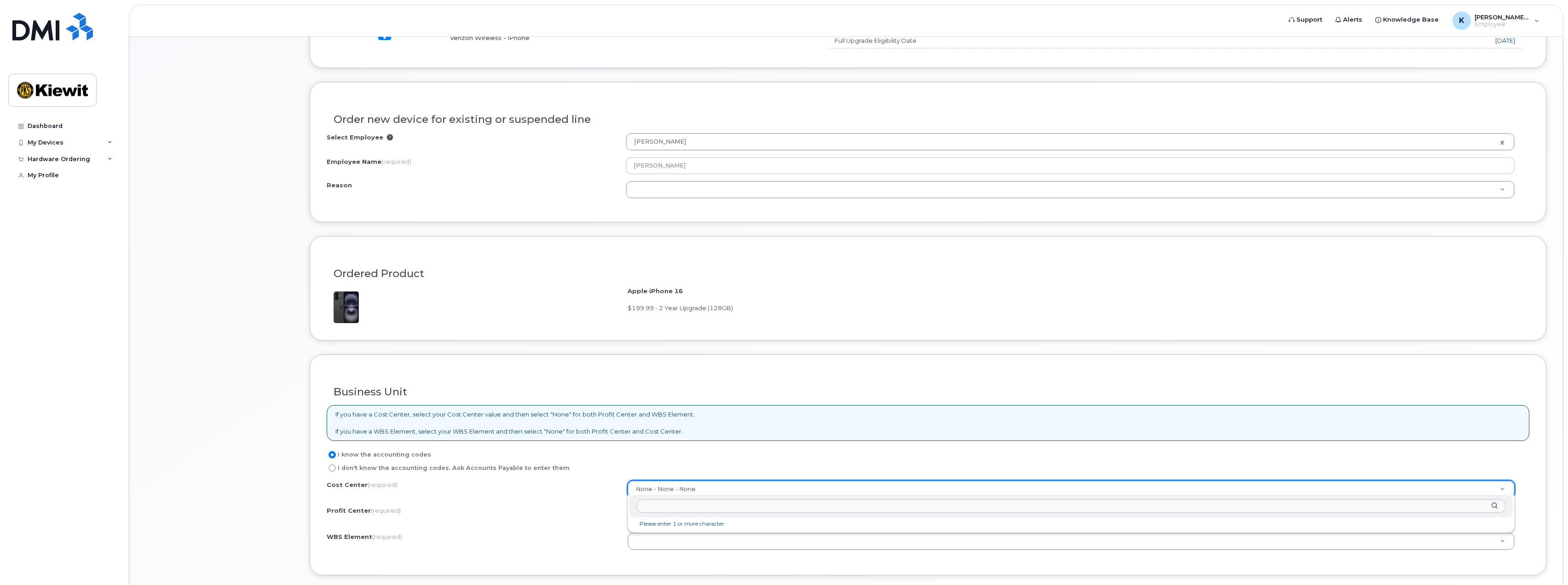
click at [681, 510] on input "text" at bounding box center [1071, 506] width 869 height 13
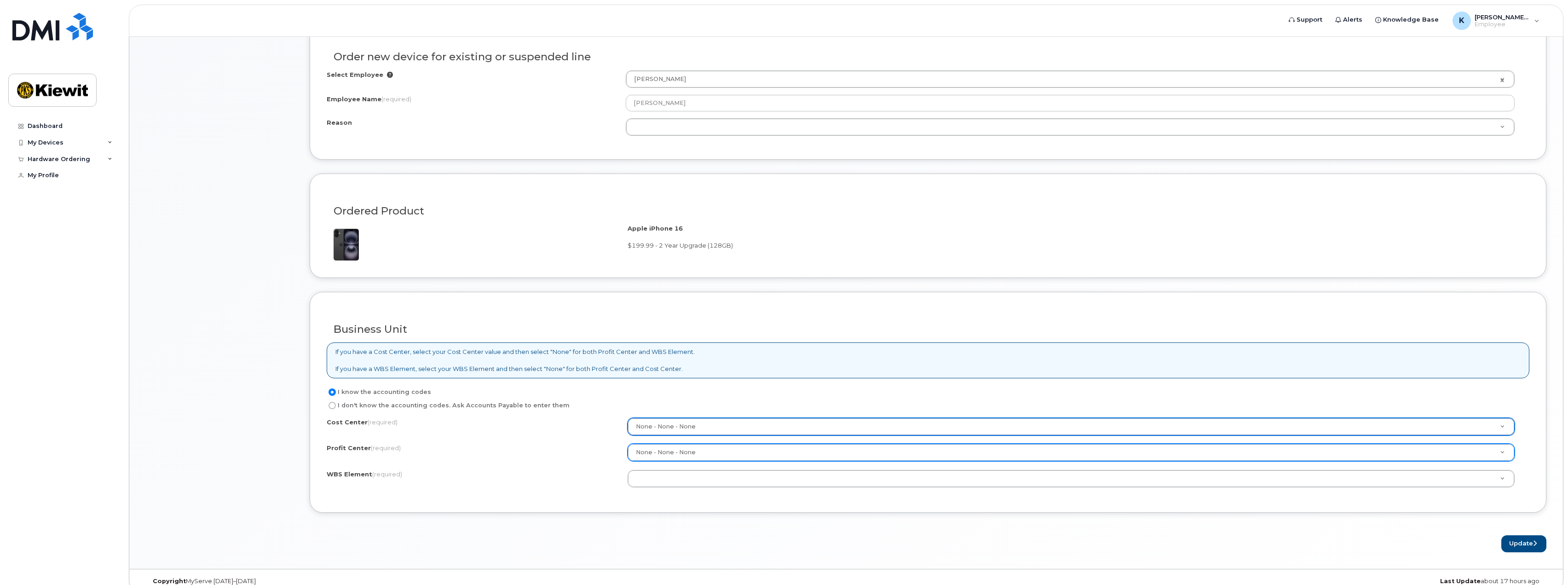
scroll to position [484, 0]
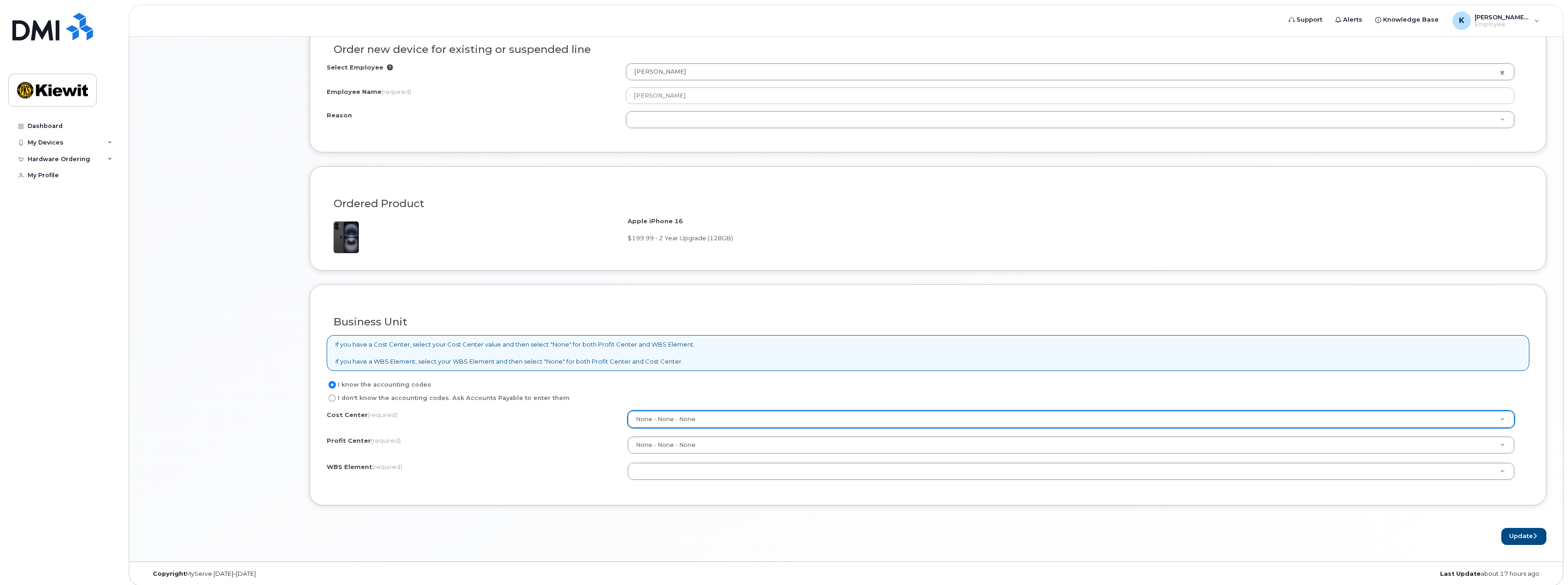
click at [334, 394] on input "I don't know the accounting codes. Ask Accounts Payable to enter them" at bounding box center [332, 398] width 7 height 7
radio input "true"
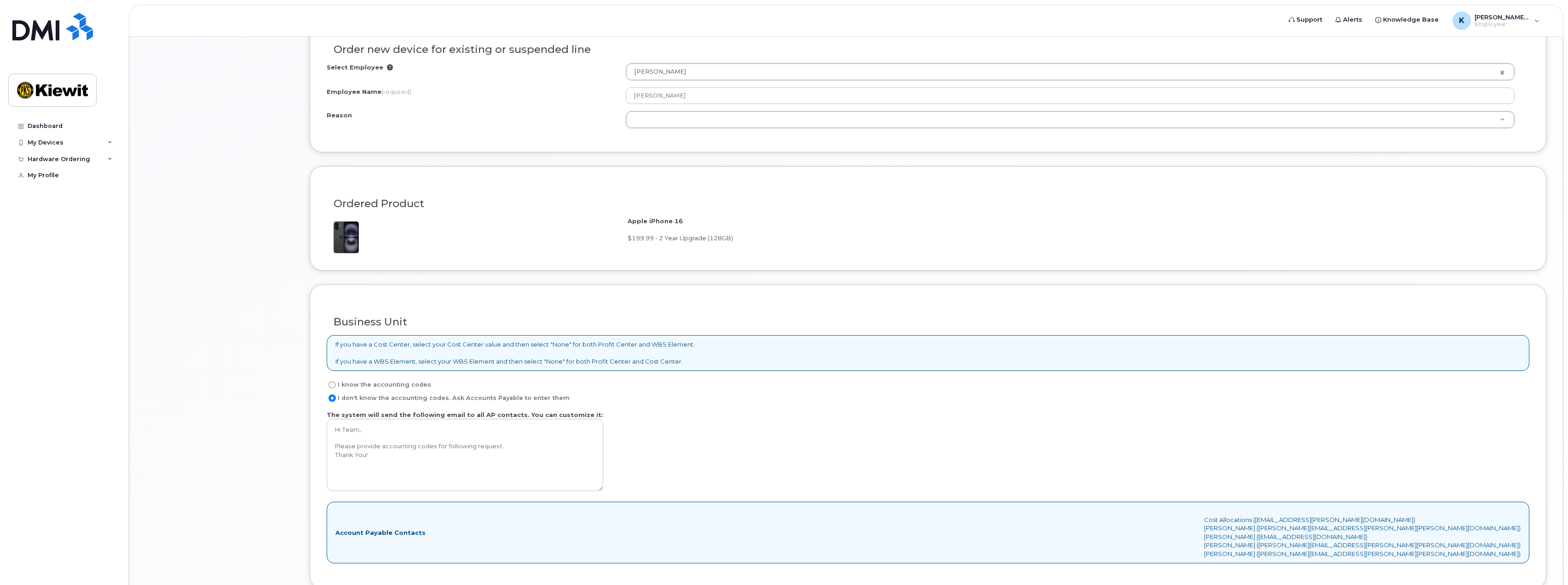
click at [341, 383] on label "I know the accounting codes" at bounding box center [379, 385] width 105 height 11
click at [336, 383] on input "I know the accounting codes" at bounding box center [332, 385] width 7 height 7
radio input "true"
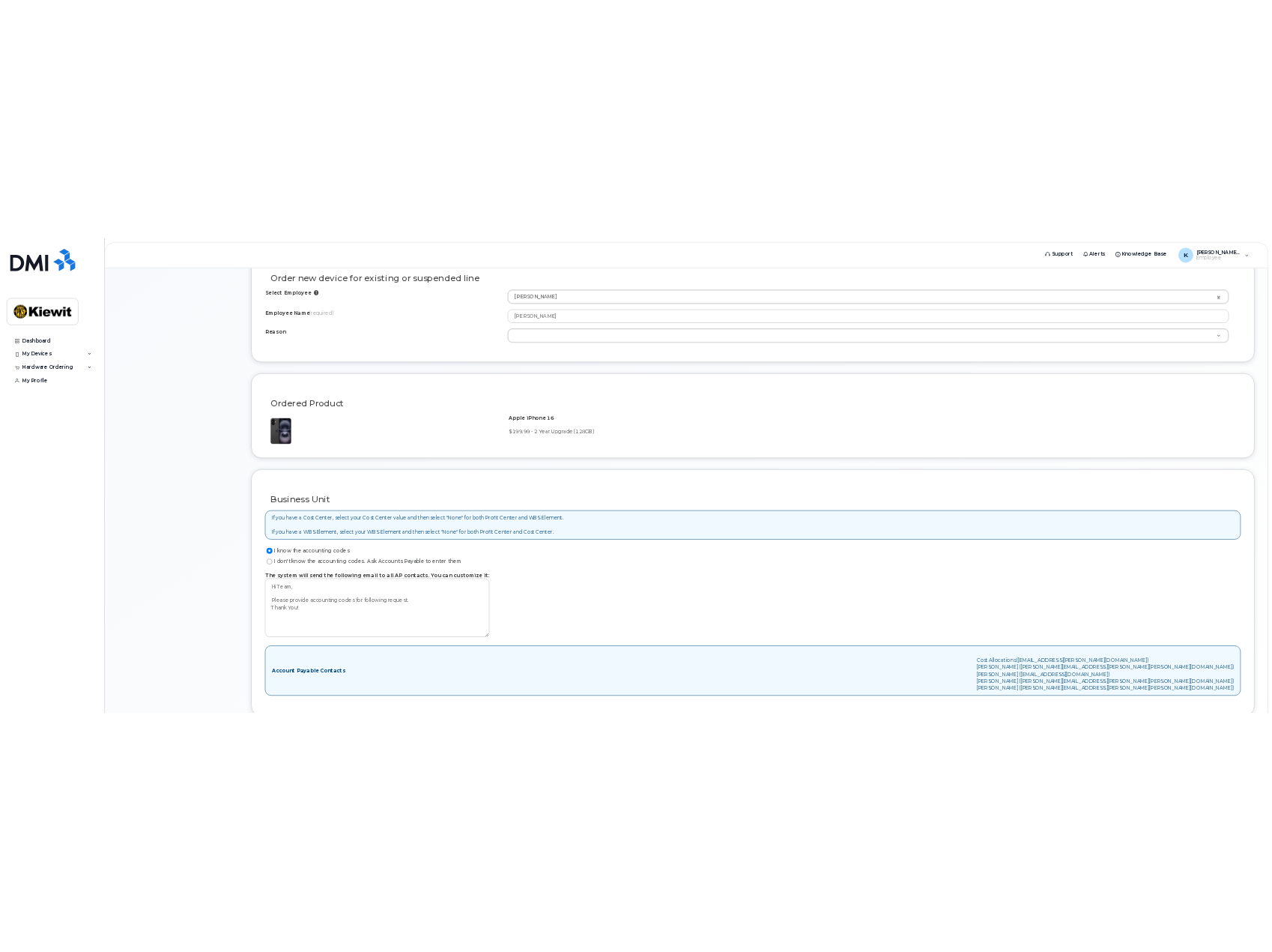
scroll to position [786, 0]
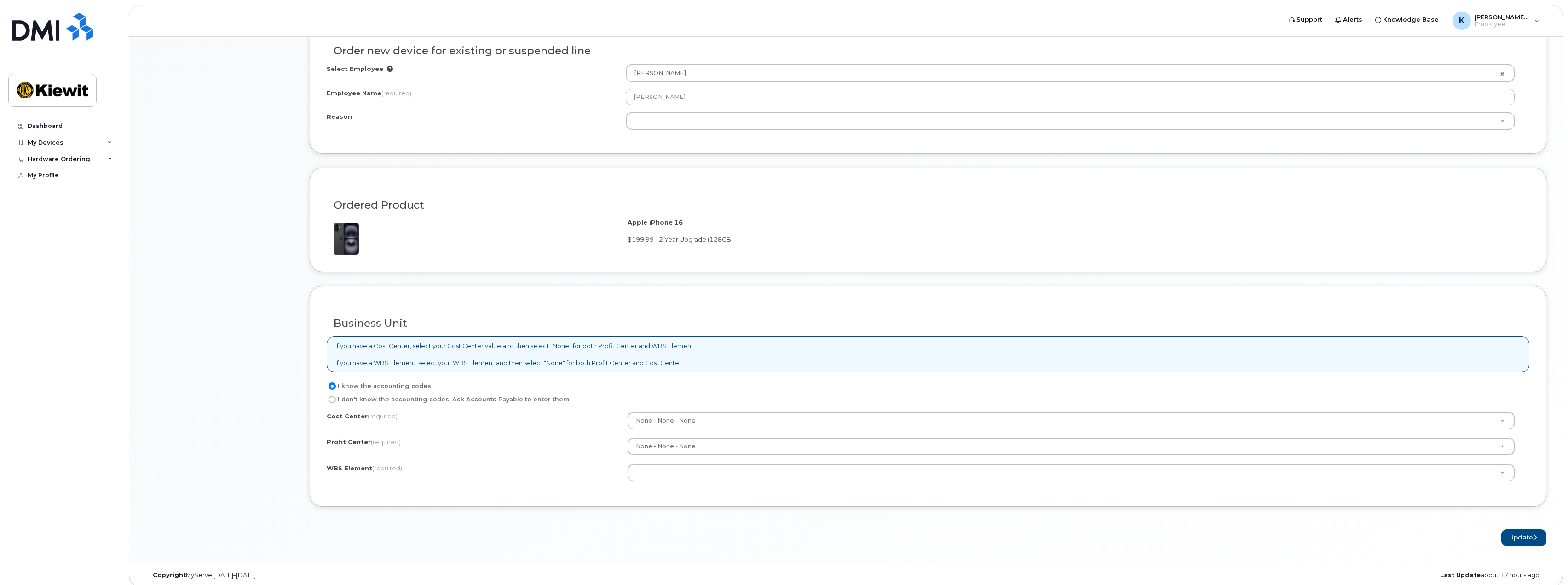
click at [215, 363] on div "Item #1 in process $277.11 Hardware Upgrade [PERSON_NAME] [PHONE_NUMBER] iPhone…" at bounding box center [220, 115] width 147 height 862
click at [222, 404] on div "Item #1 in process $277.11 Hardware Upgrade [PERSON_NAME] [PHONE_NUMBER] iPhone…" at bounding box center [220, 115] width 147 height 862
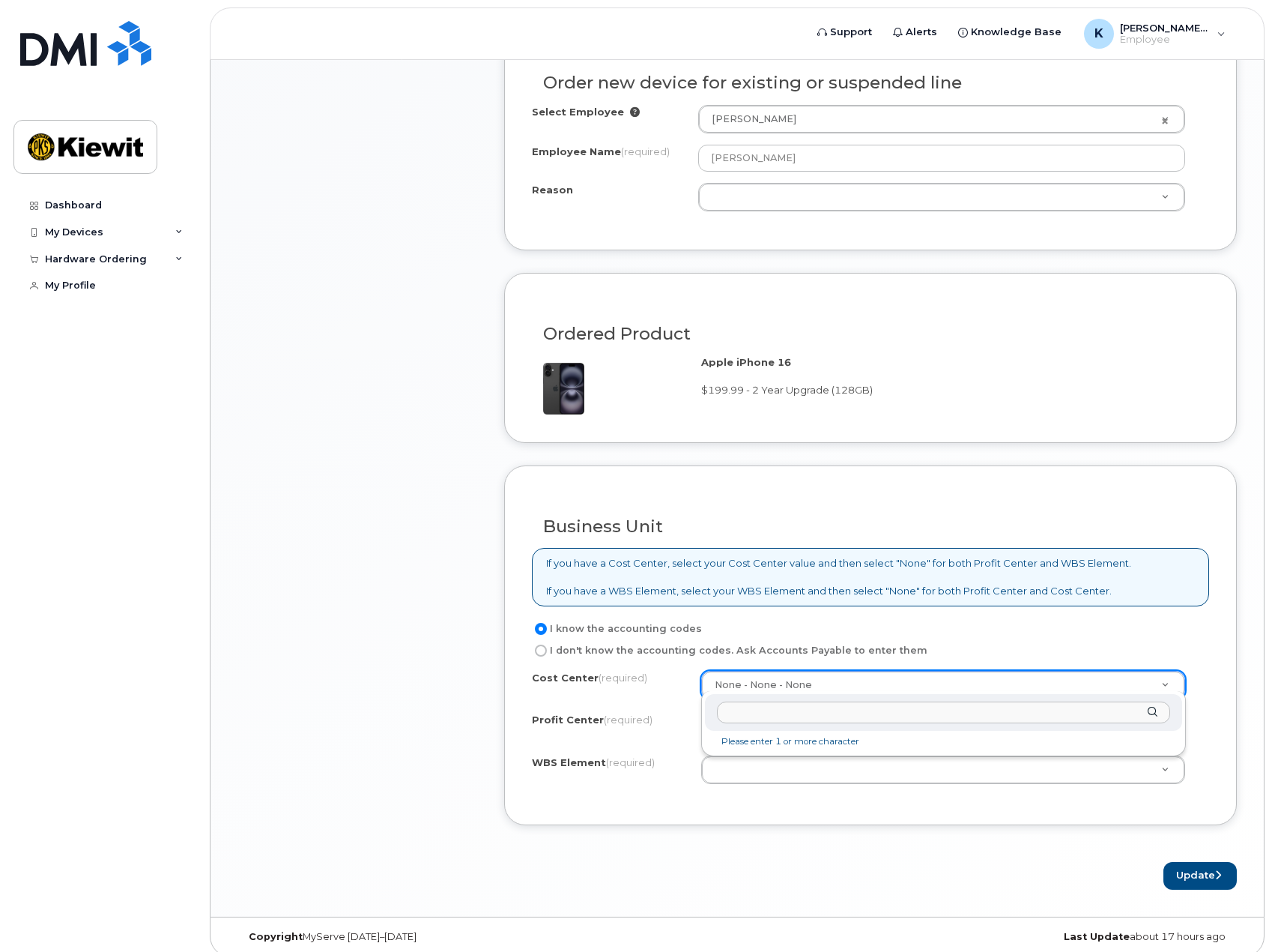
click at [755, 721] on input "text" at bounding box center [943, 712] width 453 height 22
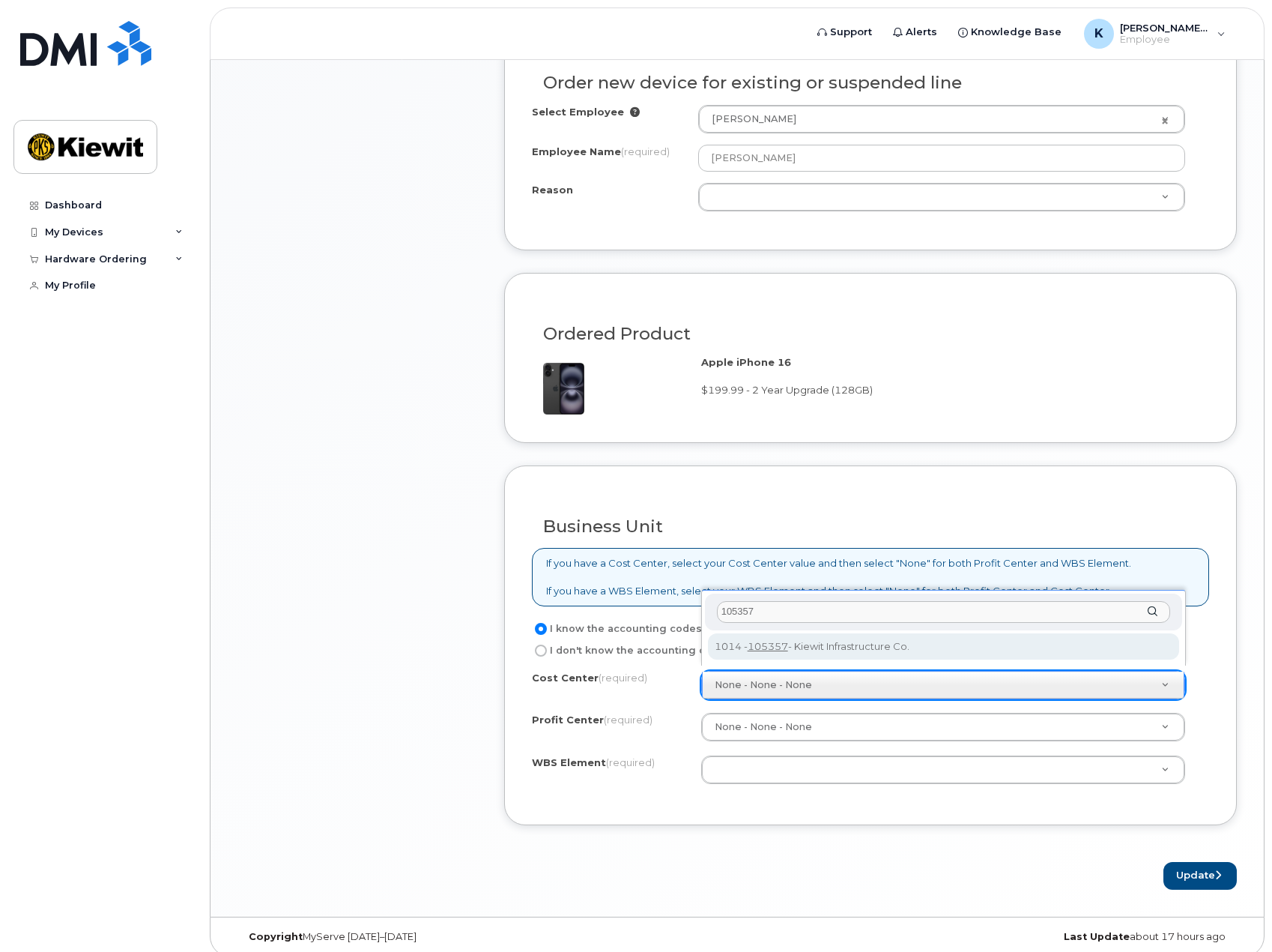
type input "105357"
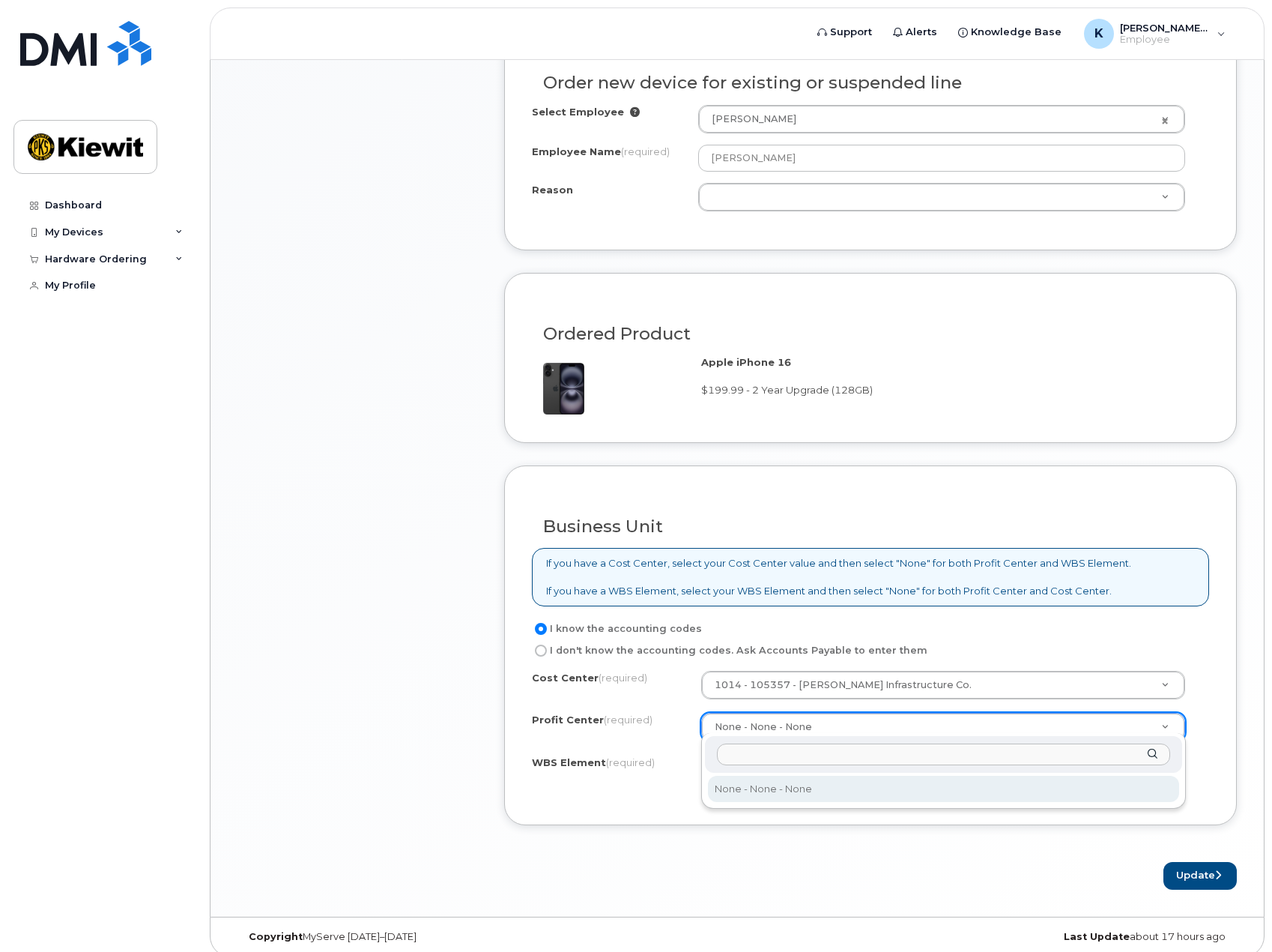
click at [771, 755] on input "text" at bounding box center [943, 755] width 453 height 22
type input "1014"
drag, startPoint x: 799, startPoint y: 754, endPoint x: 676, endPoint y: 736, distance: 124.3
click at [676, 736] on body "Support Alerts Knowledge Base K Katie.Clune Employee English Français Sign out …" at bounding box center [636, 89] width 1272 height 1751
click at [821, 752] on input "text" at bounding box center [943, 755] width 453 height 22
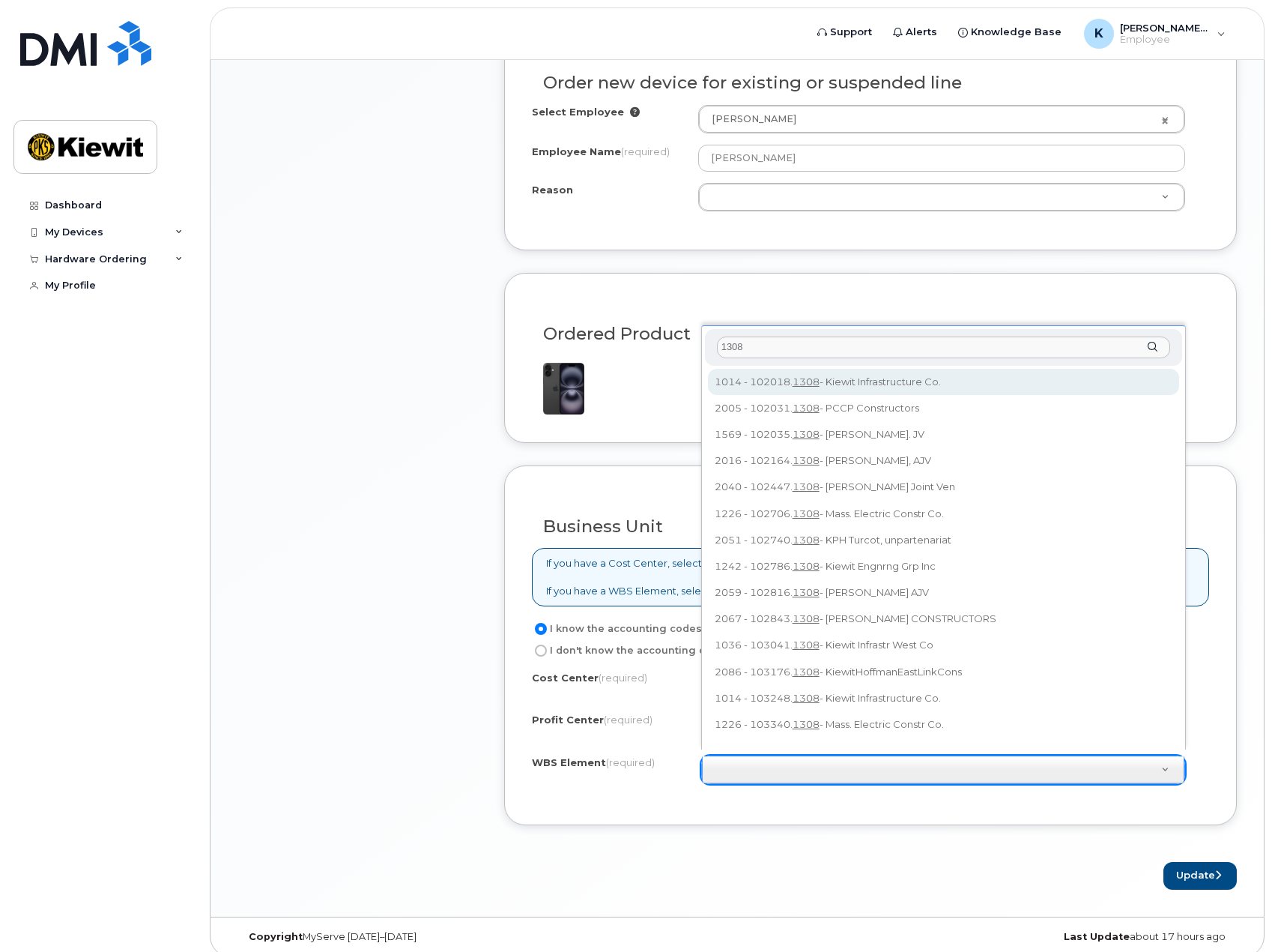
type input "1308"
type input "102018.1308"
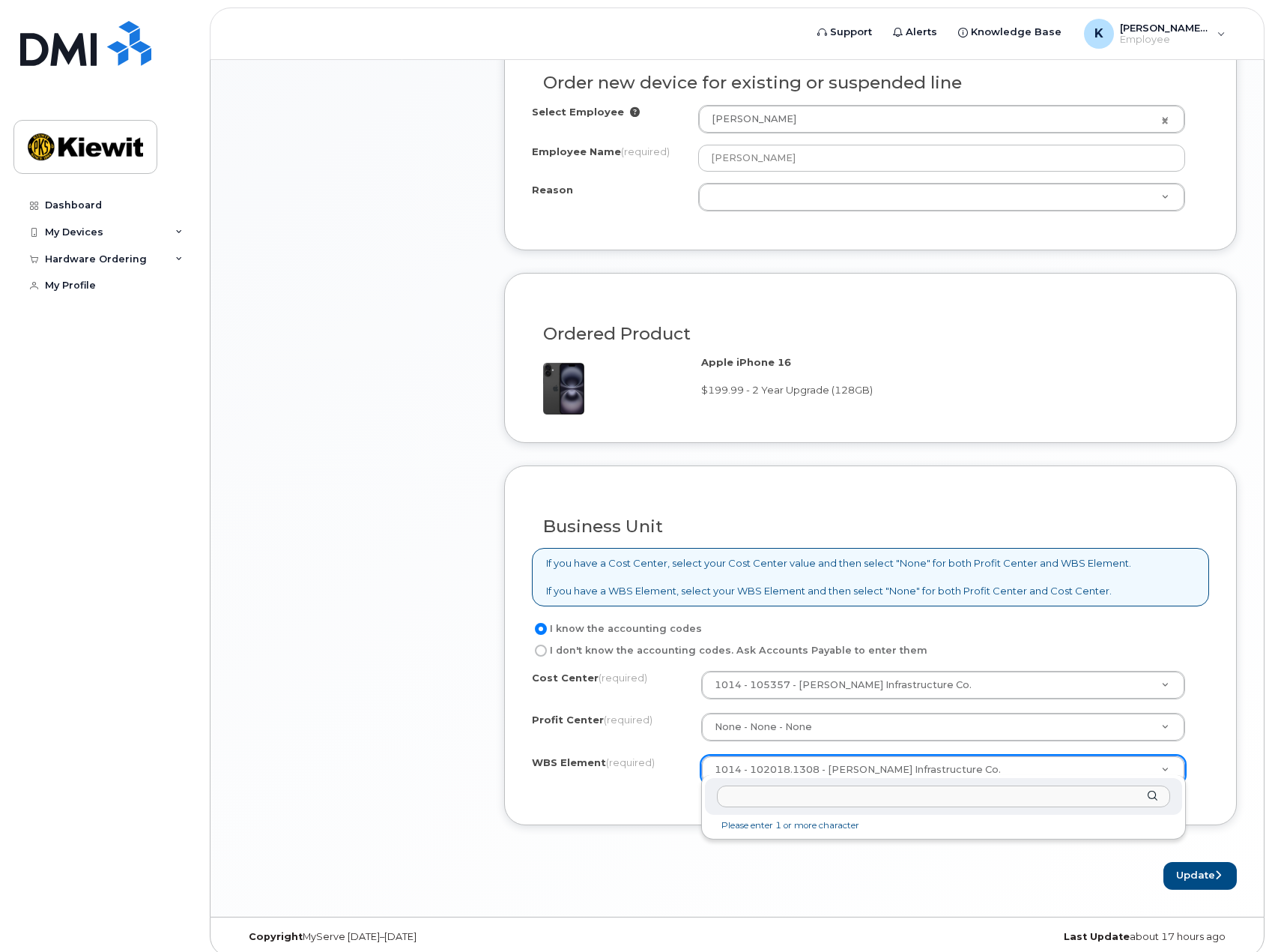
click at [819, 800] on input "text" at bounding box center [943, 796] width 453 height 22
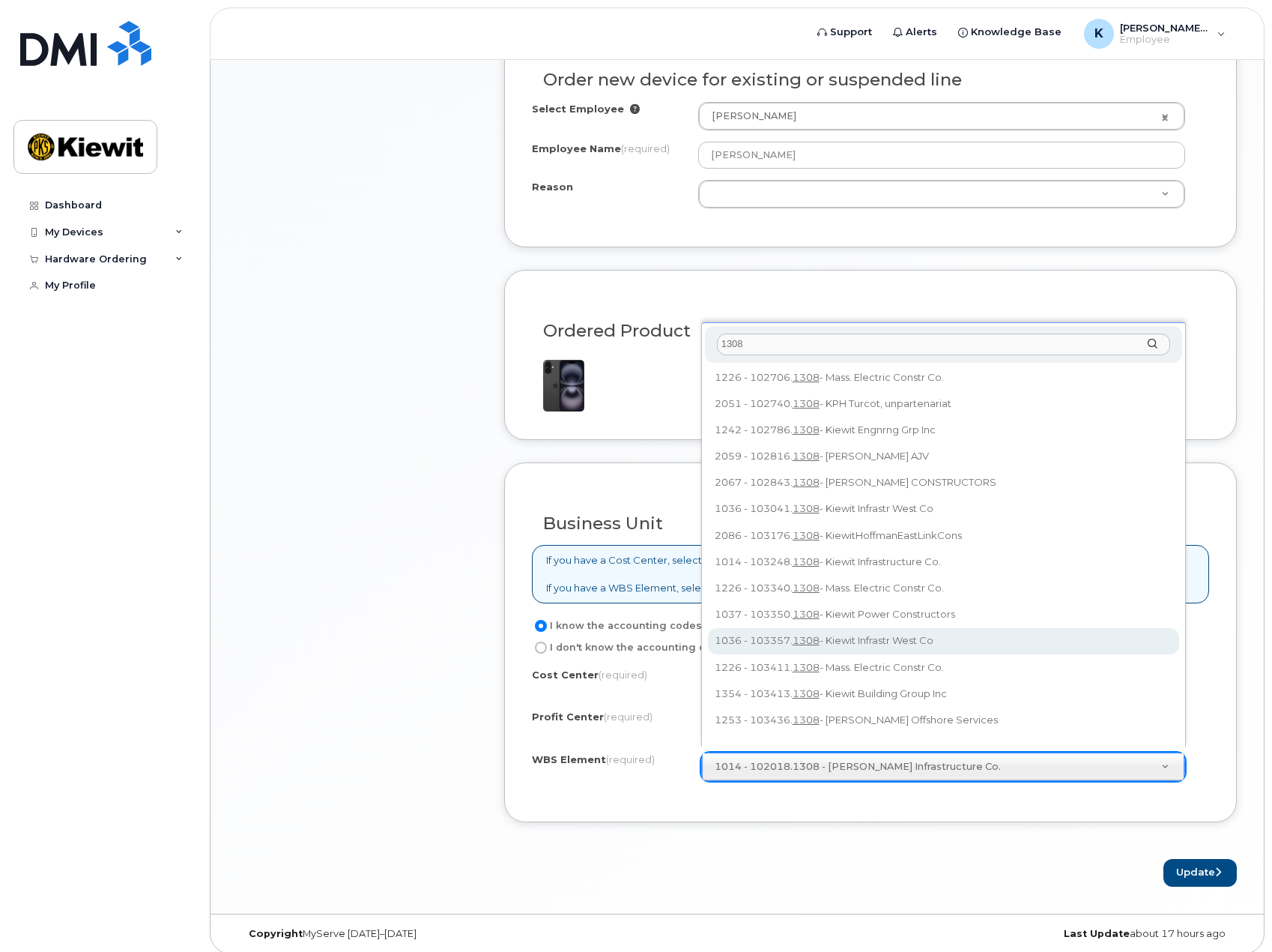
scroll to position [152, 0]
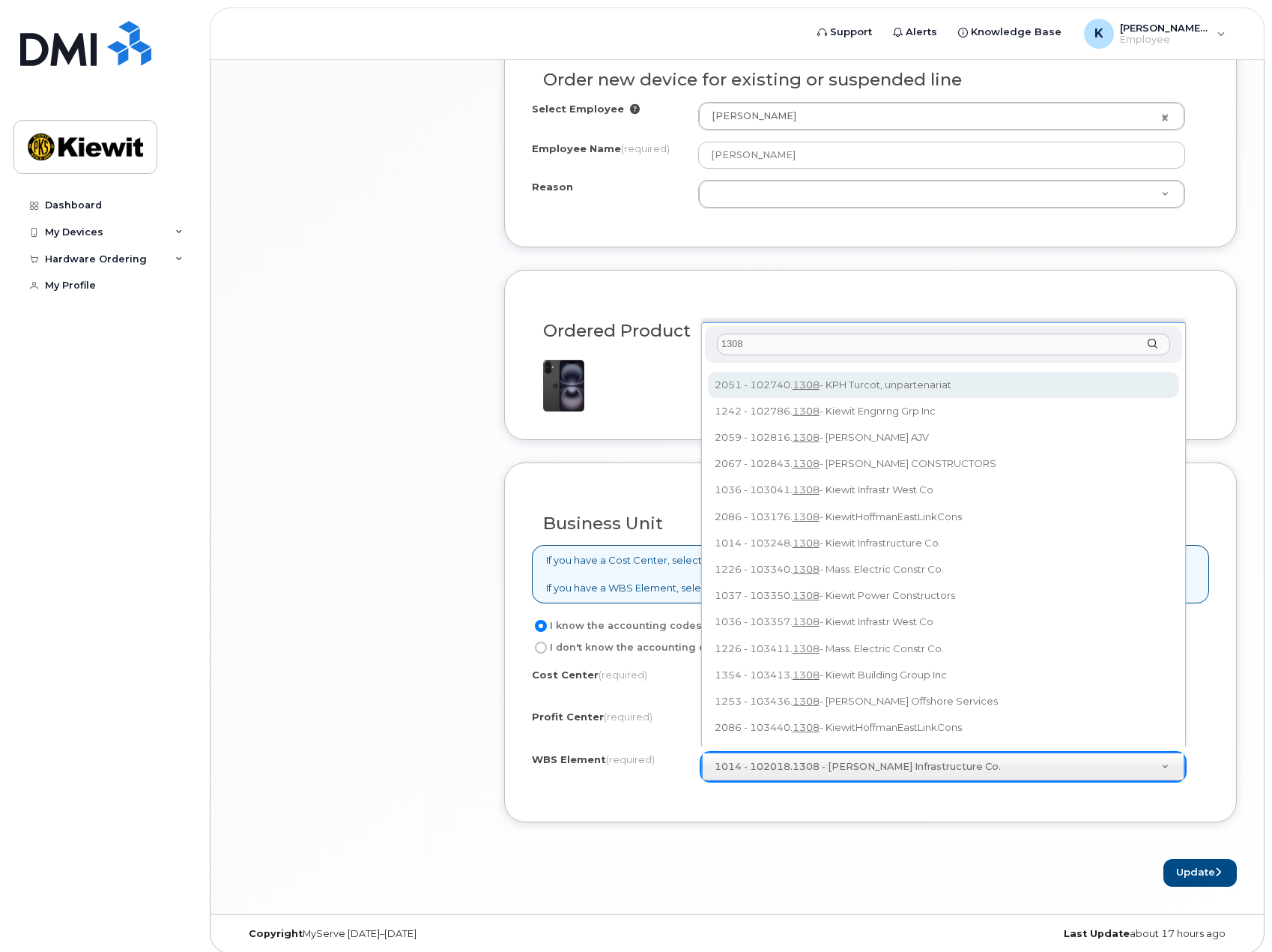
drag, startPoint x: 789, startPoint y: 345, endPoint x: 607, endPoint y: 335, distance: 182.3
click at [607, 335] on body "Support Alerts Knowledge Base K Katie.Clune Employee English Français Sign out …" at bounding box center [636, 86] width 1272 height 1751
type input "105357.1308"
click at [847, 332] on div "105357.1308" at bounding box center [943, 344] width 477 height 37
click at [832, 345] on input "105357.1308" at bounding box center [943, 344] width 453 height 22
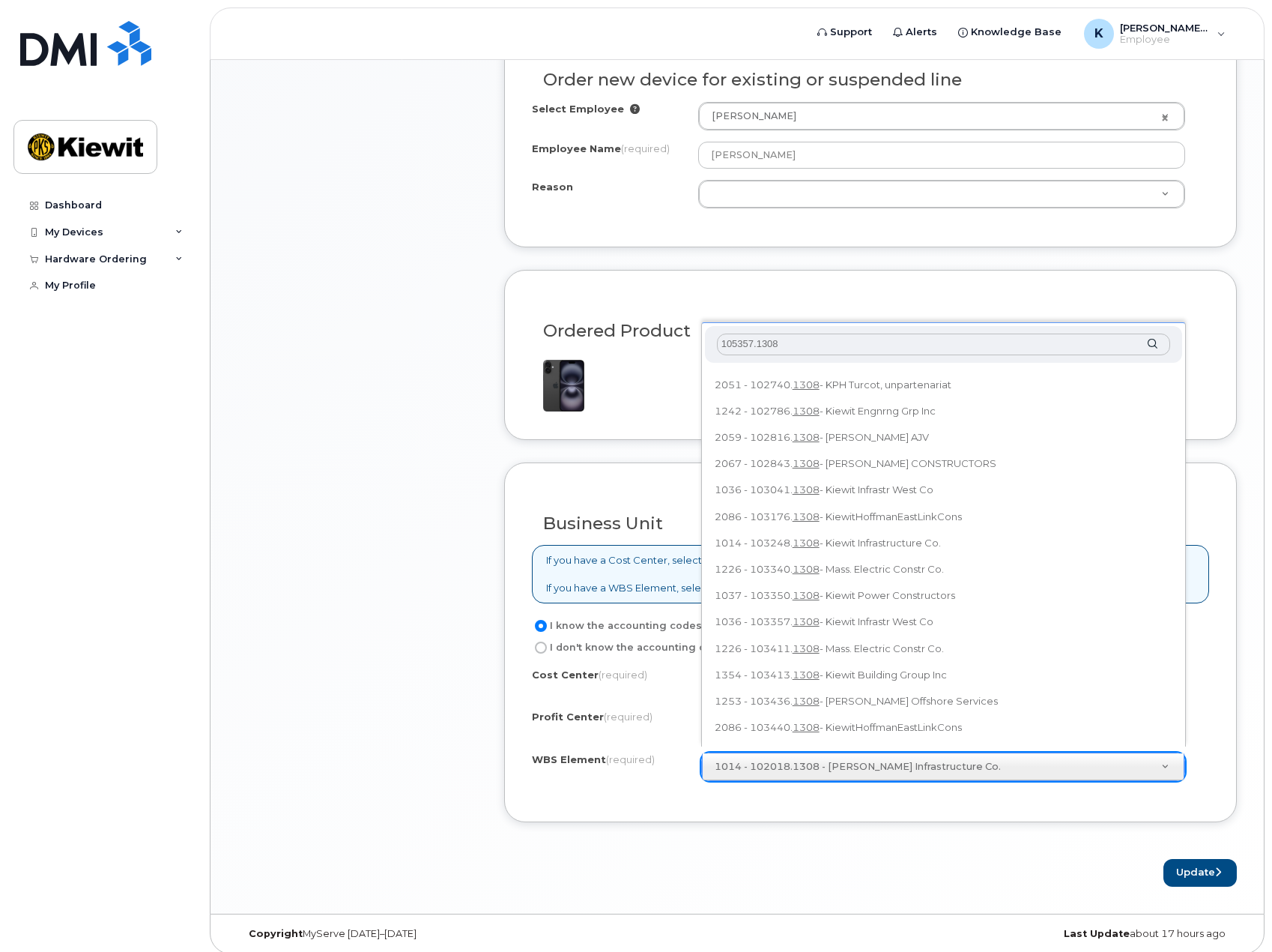
scroll to position [0, 0]
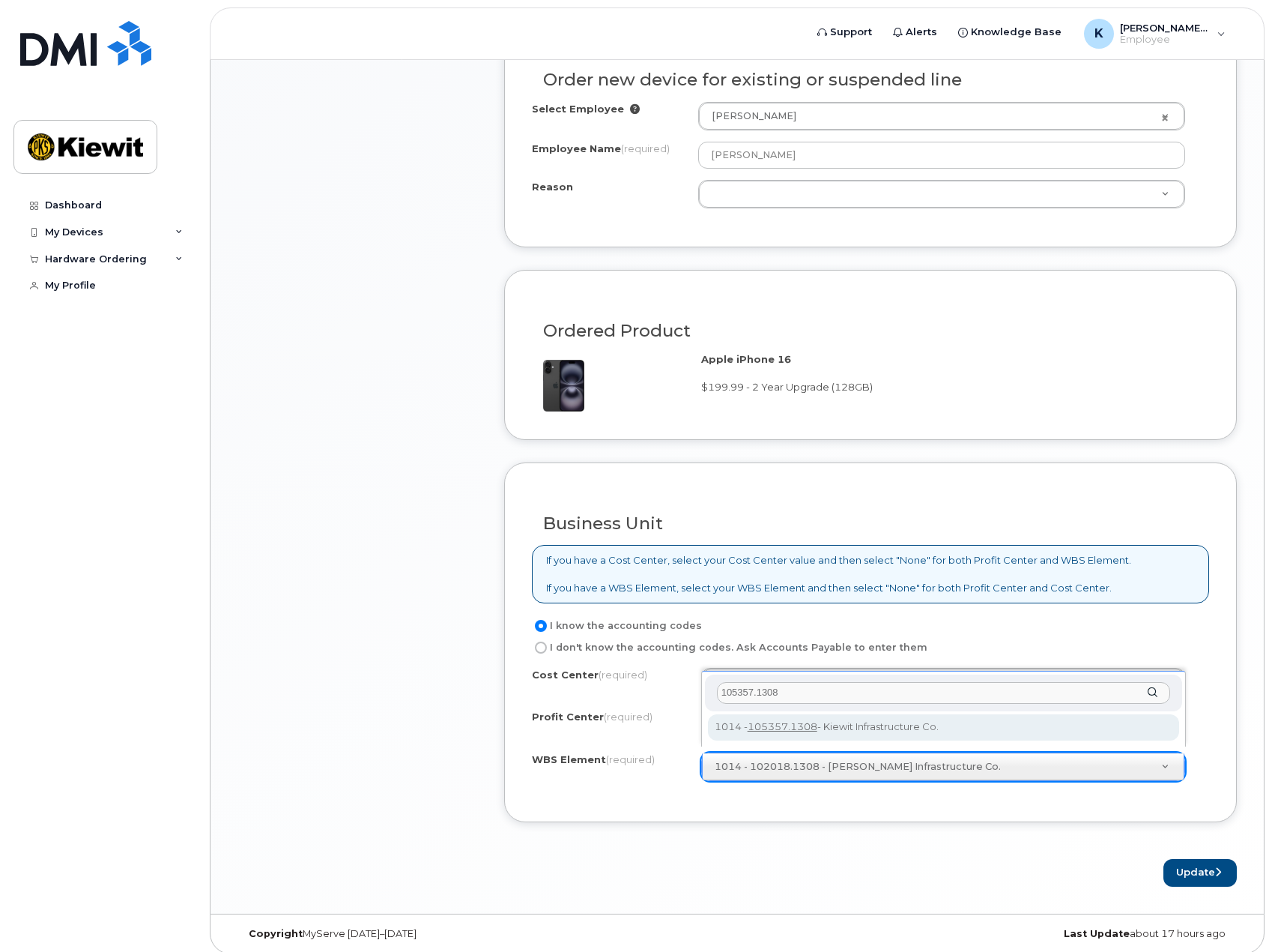
type input "105357.1308"
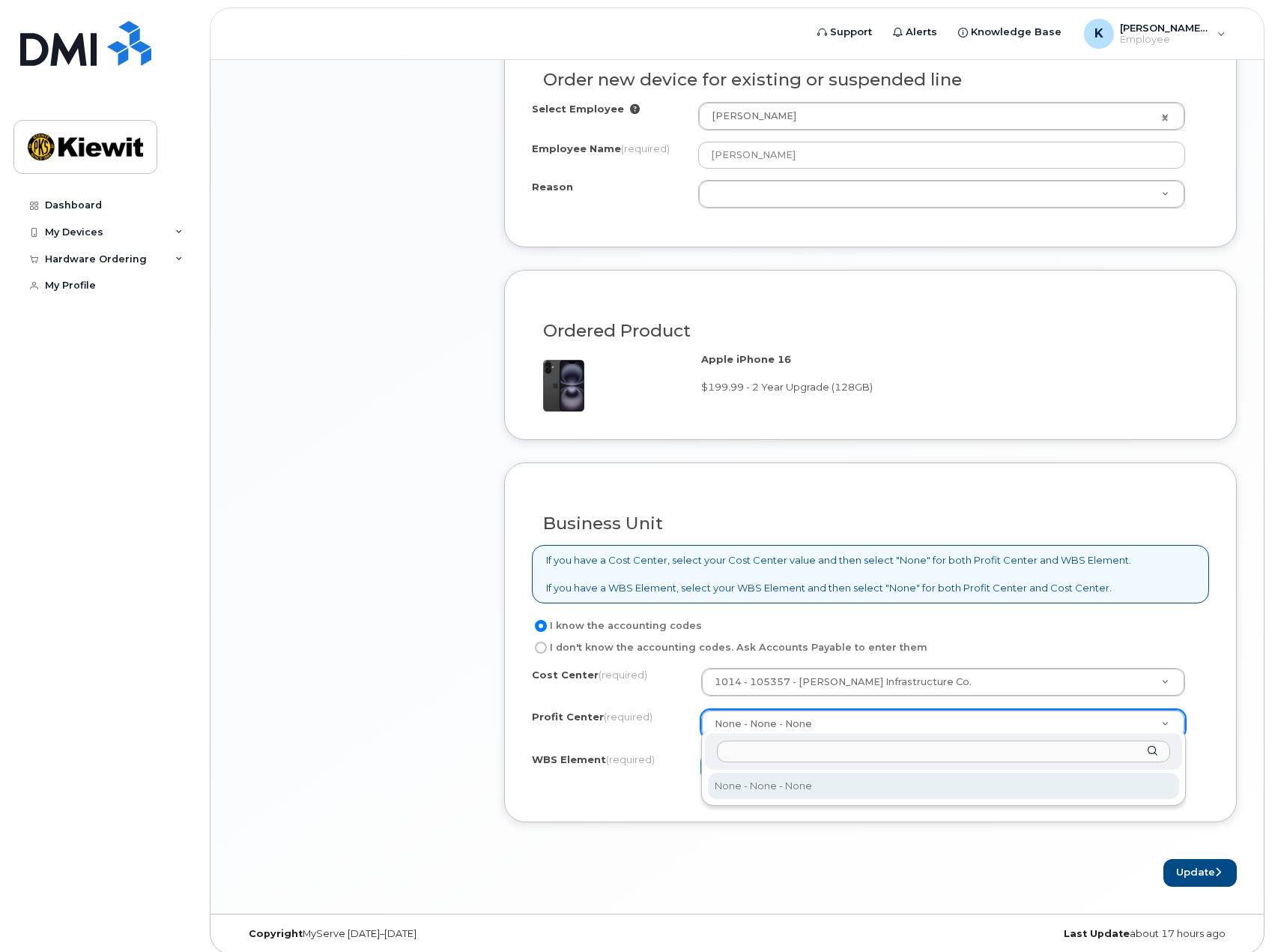
click at [759, 760] on input "text" at bounding box center [943, 752] width 453 height 22
type input "105357"
click at [769, 749] on input "105357" at bounding box center [943, 752] width 453 height 22
click at [867, 745] on input "105357" at bounding box center [943, 752] width 453 height 22
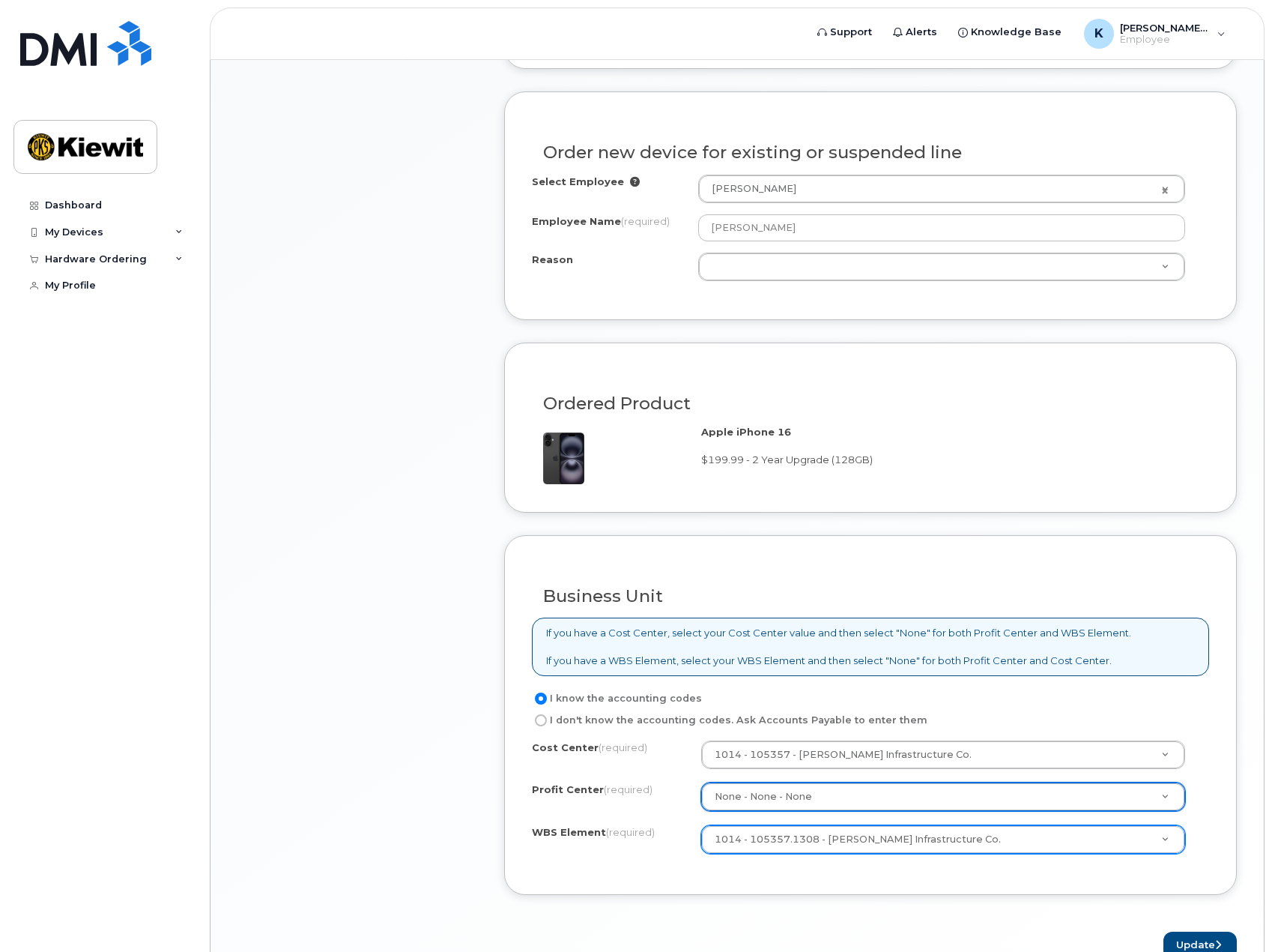
scroll to position [714, 0]
drag, startPoint x: 914, startPoint y: 790, endPoint x: 922, endPoint y: 788, distance: 8.2
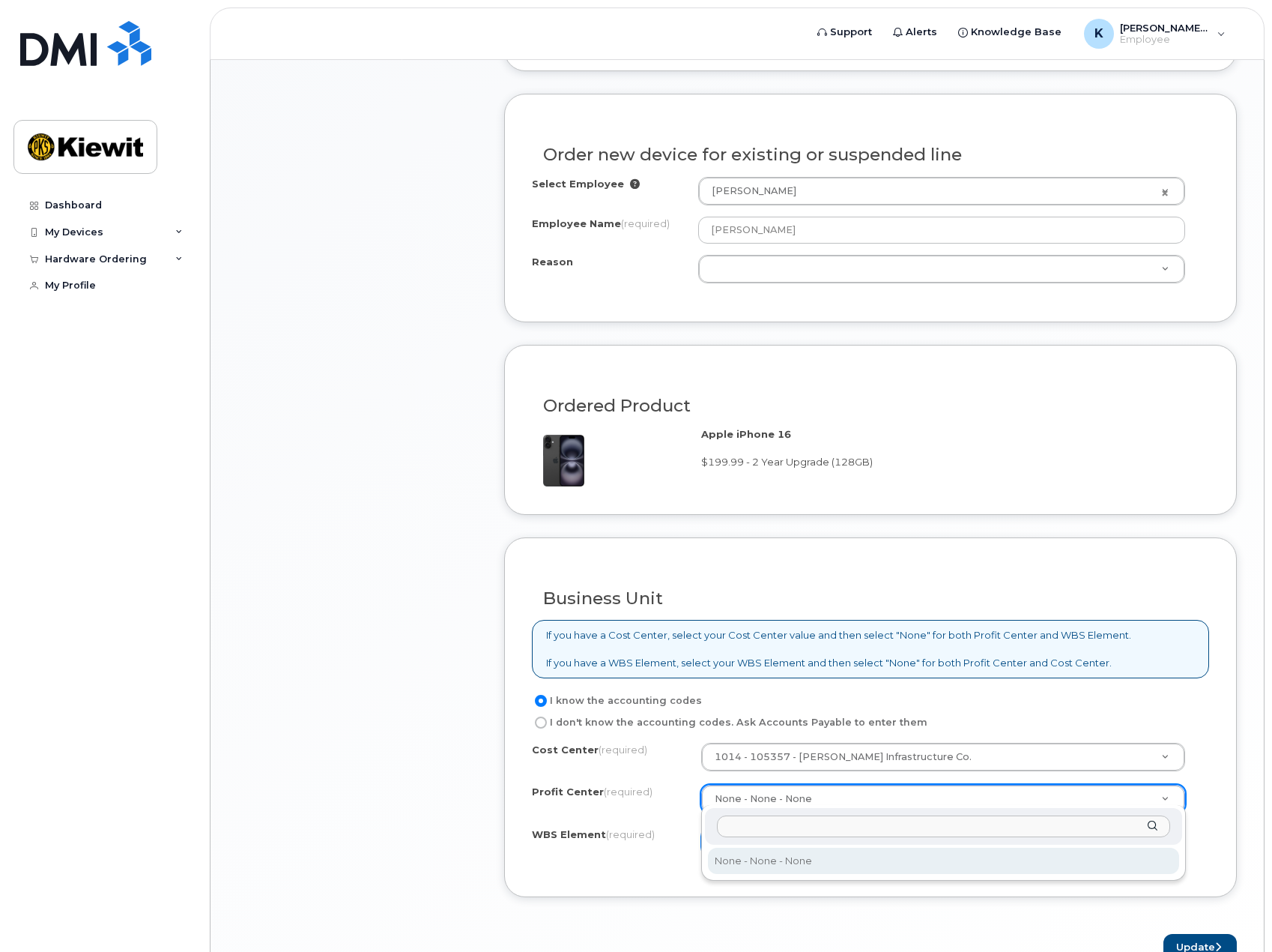
click at [1151, 827] on div at bounding box center [943, 826] width 477 height 37
type input "o"
type input "0"
type input "None"
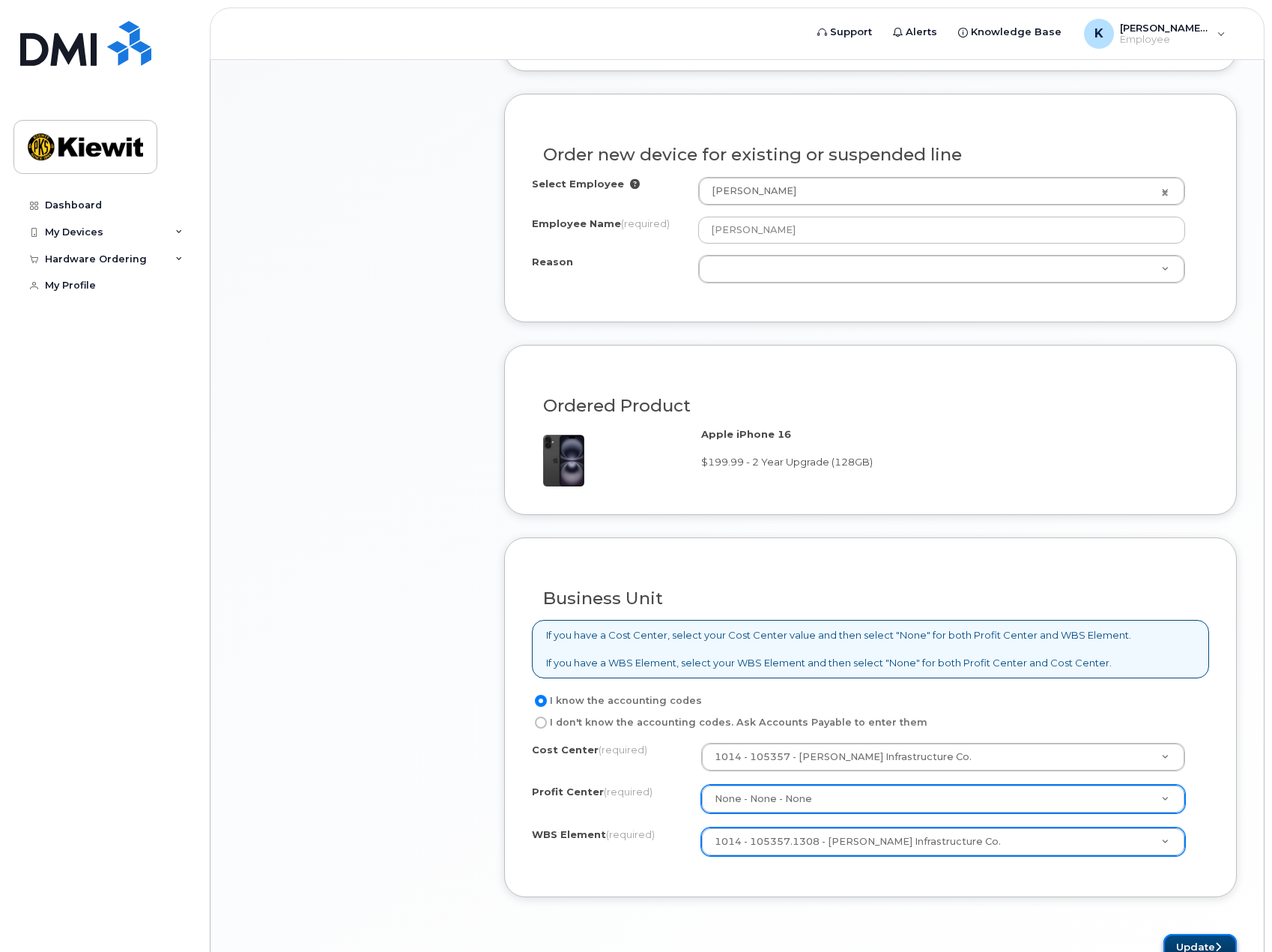
click at [1198, 941] on button "Update" at bounding box center [1201, 948] width 73 height 28
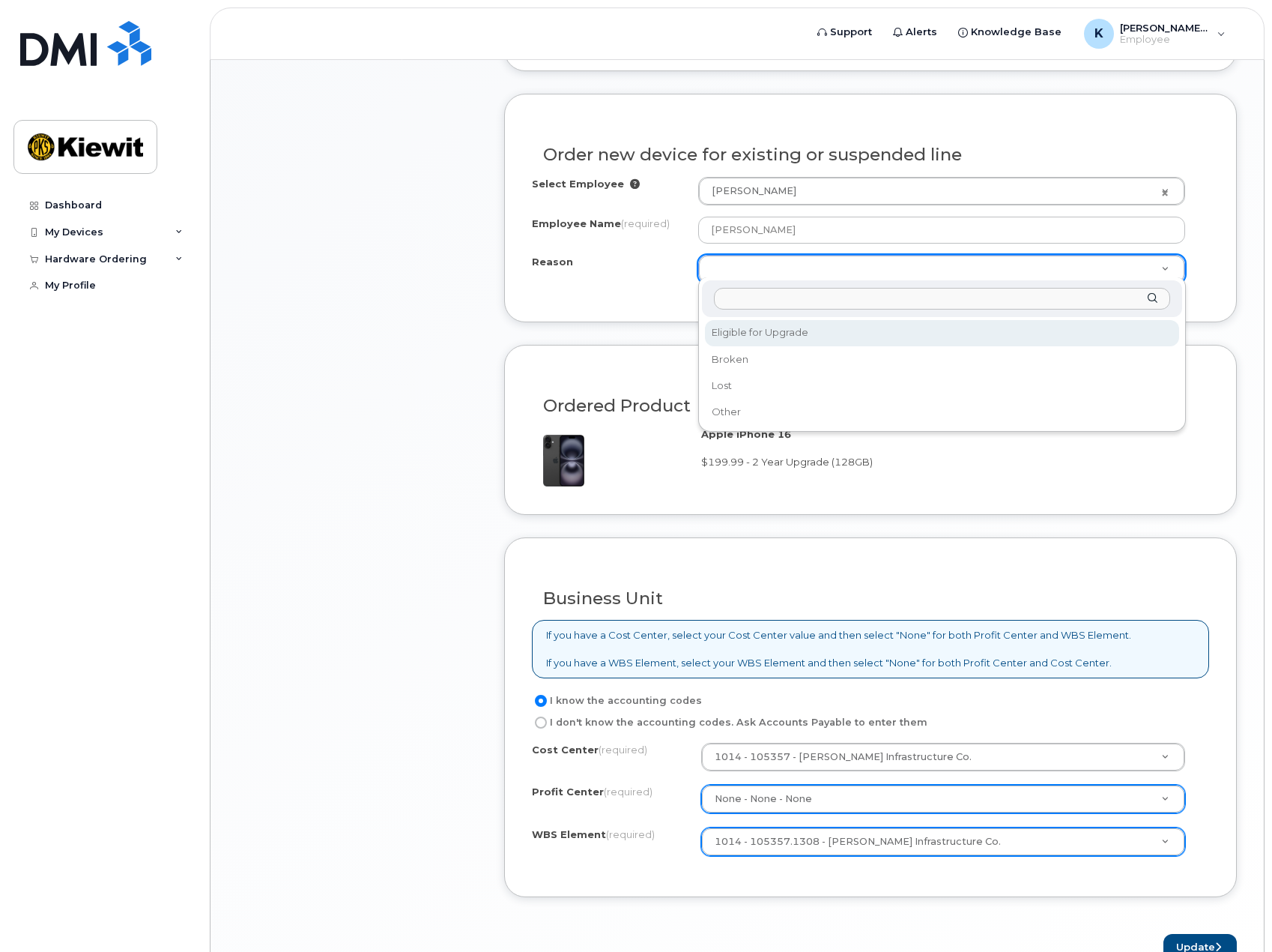
select select "eligible_for_upgrade"
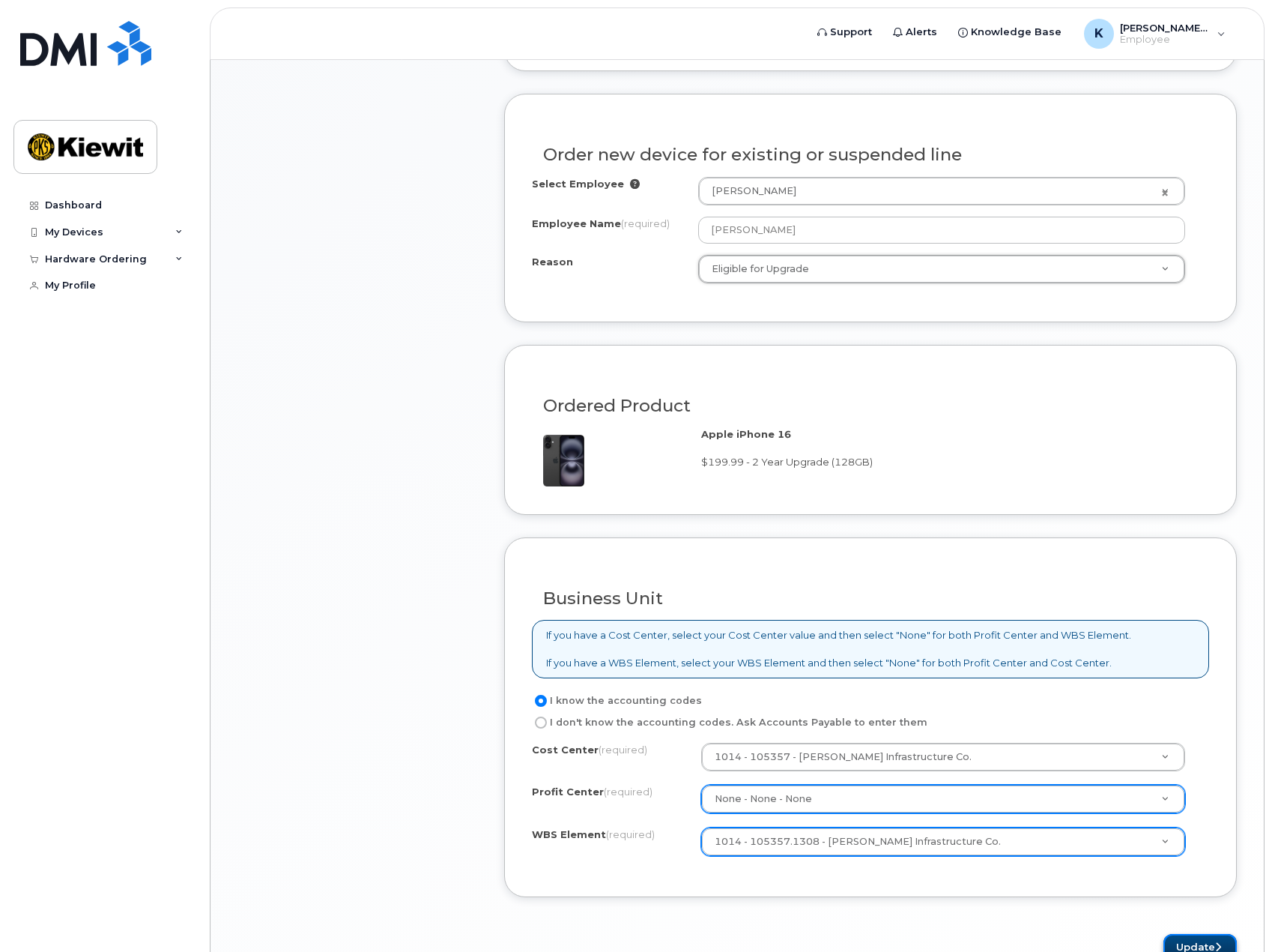
click at [1189, 934] on button "Update" at bounding box center [1201, 948] width 73 height 28
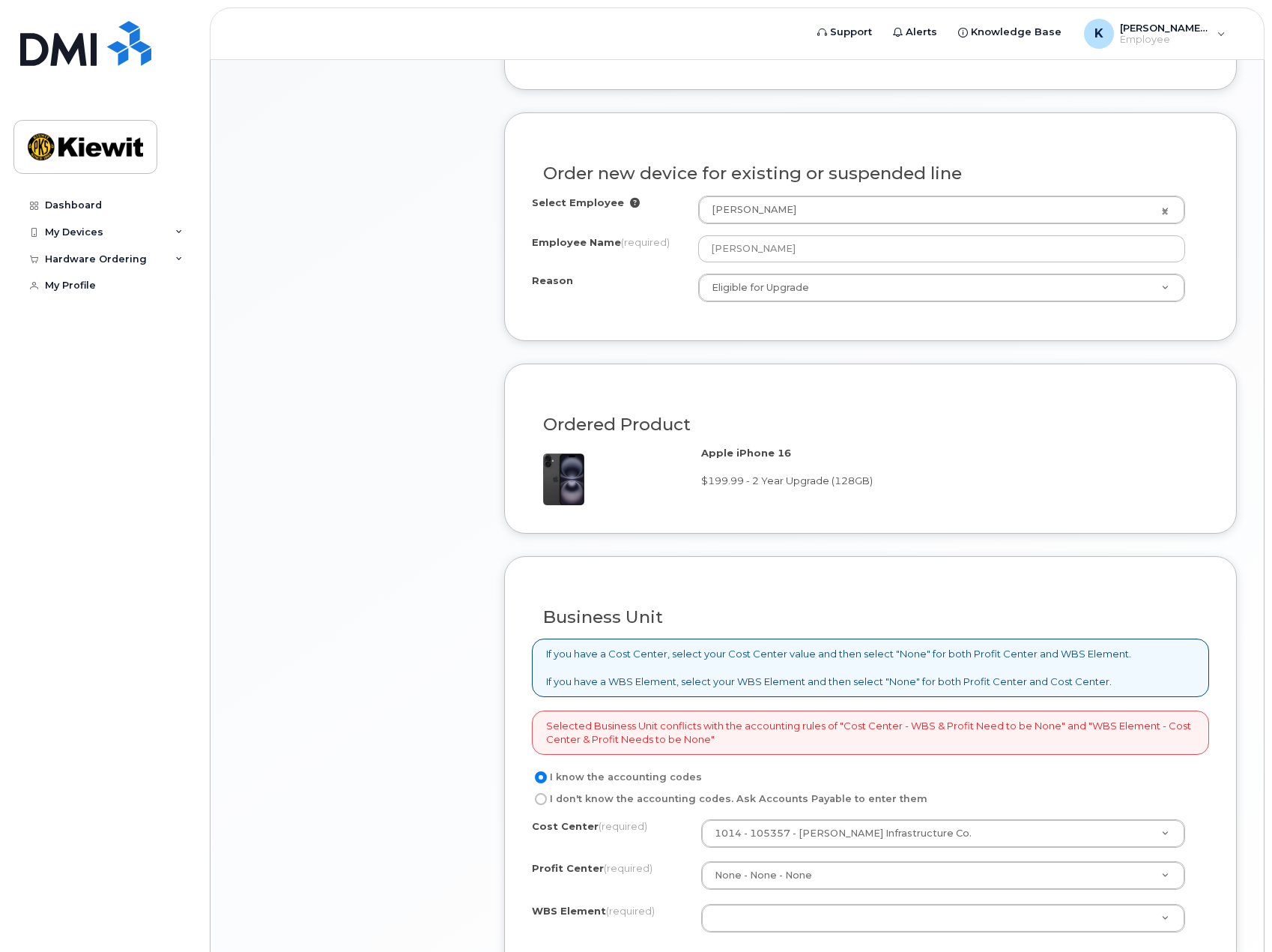
scroll to position [750, 0]
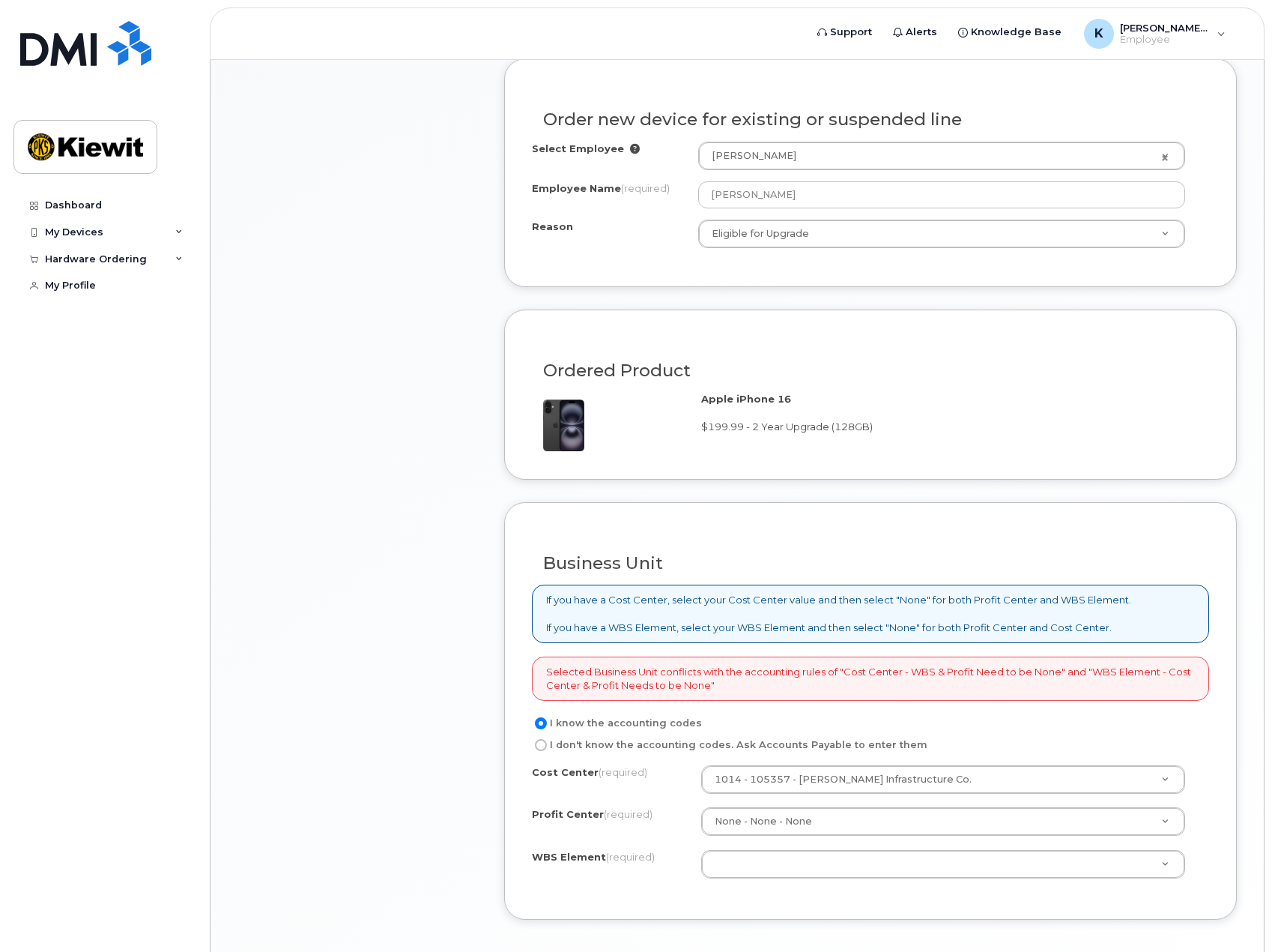
drag, startPoint x: 611, startPoint y: 667, endPoint x: 770, endPoint y: 691, distance: 160.8
click at [752, 691] on div "Selected Business Unit conflicts with the accounting rules of "Cost Center - WB…" at bounding box center [870, 678] width 677 height 45
click at [770, 691] on div "Selected Business Unit conflicts with the accounting rules of "Cost Center - WB…" at bounding box center [870, 678] width 677 height 45
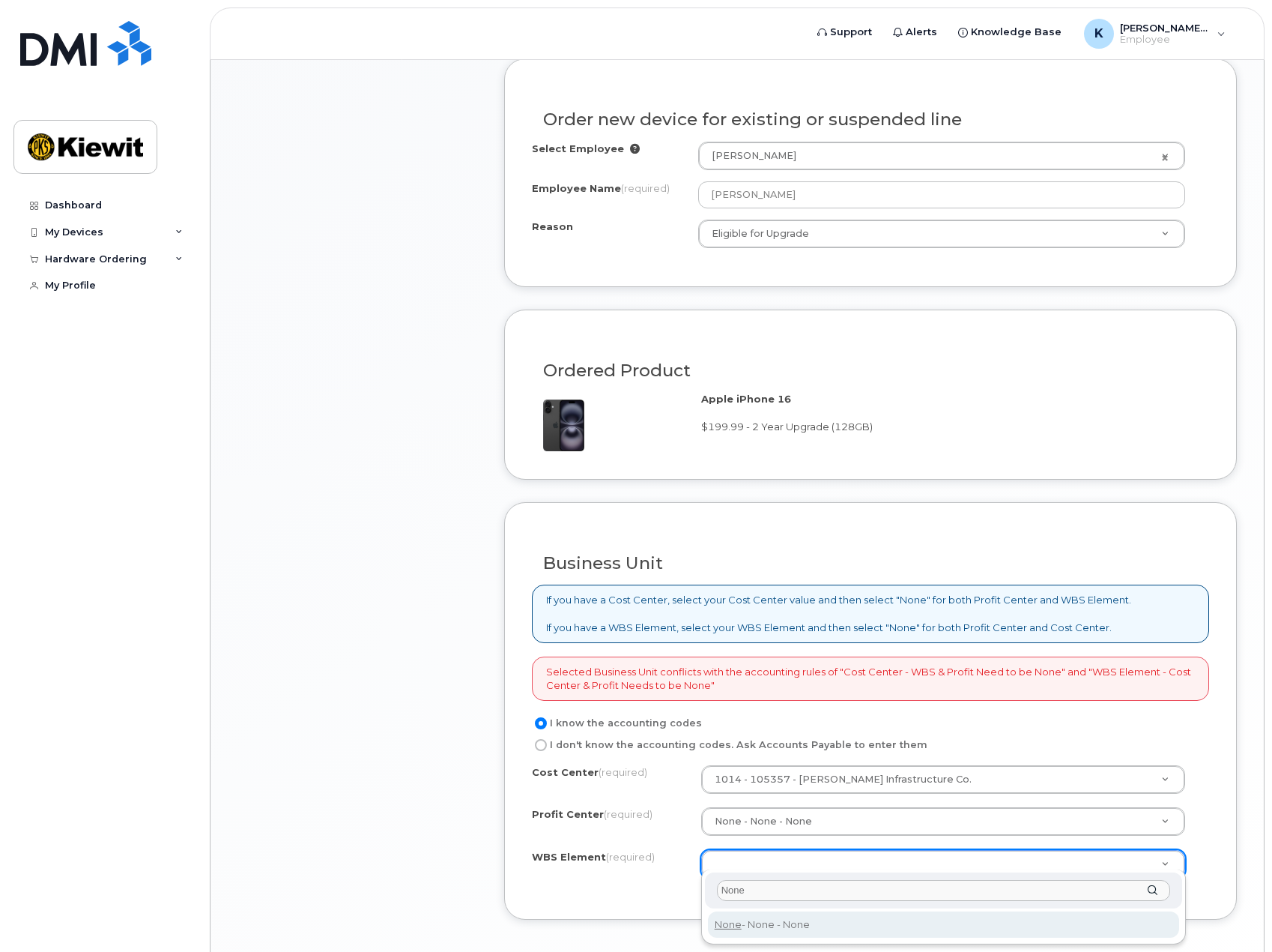
type input "None"
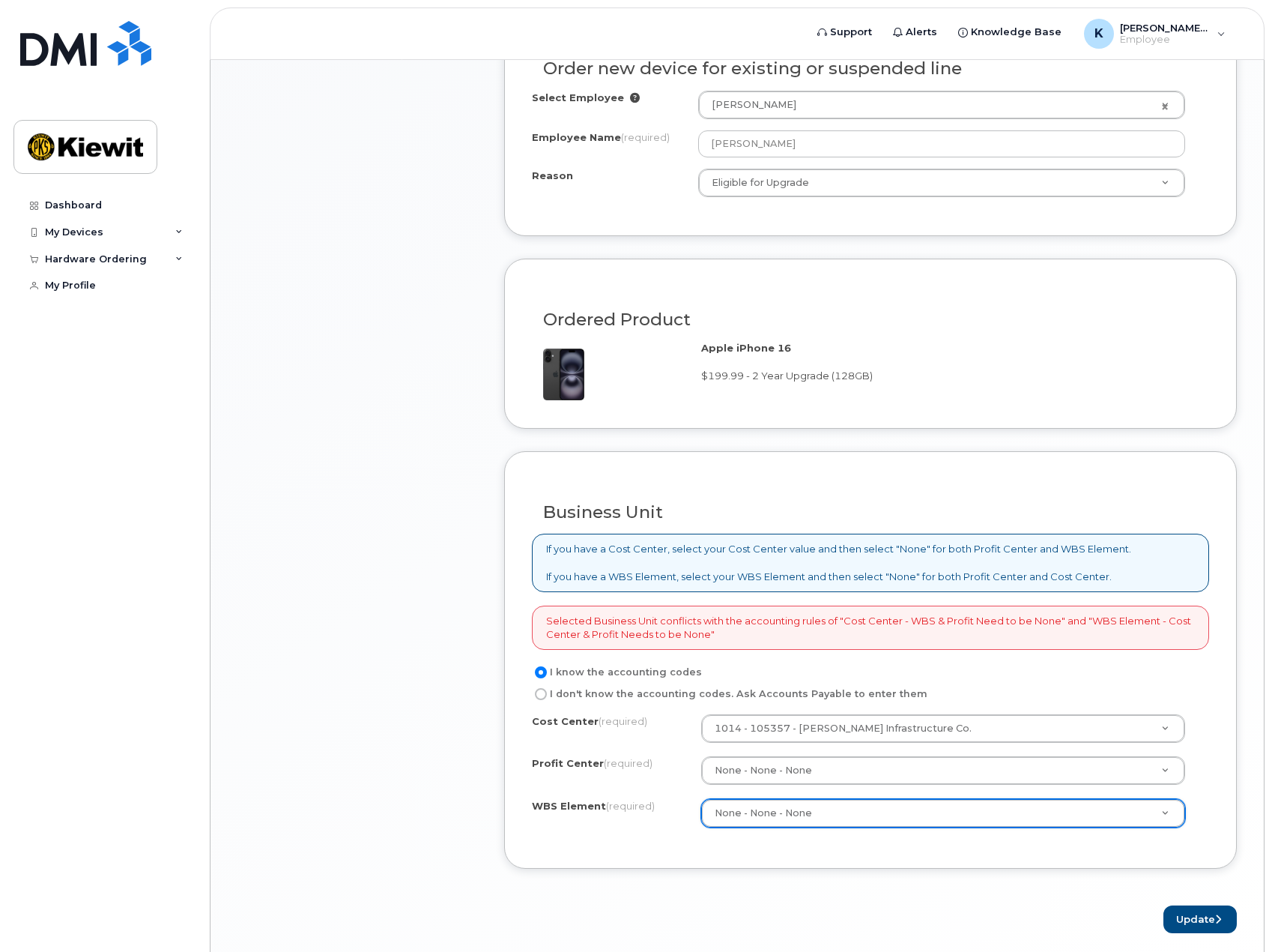
scroll to position [847, 0]
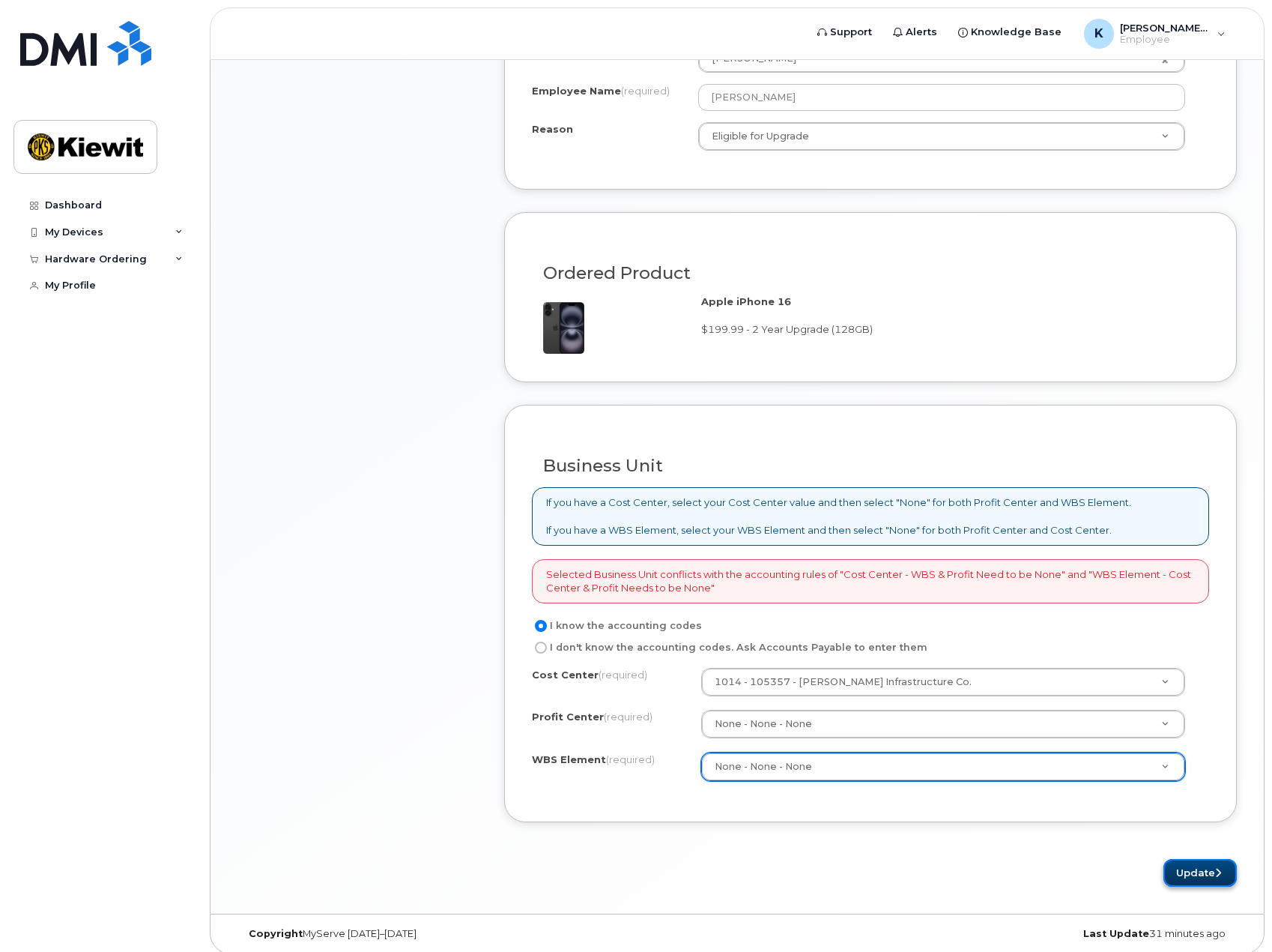
click at [1199, 871] on button "Update" at bounding box center [1201, 873] width 73 height 28
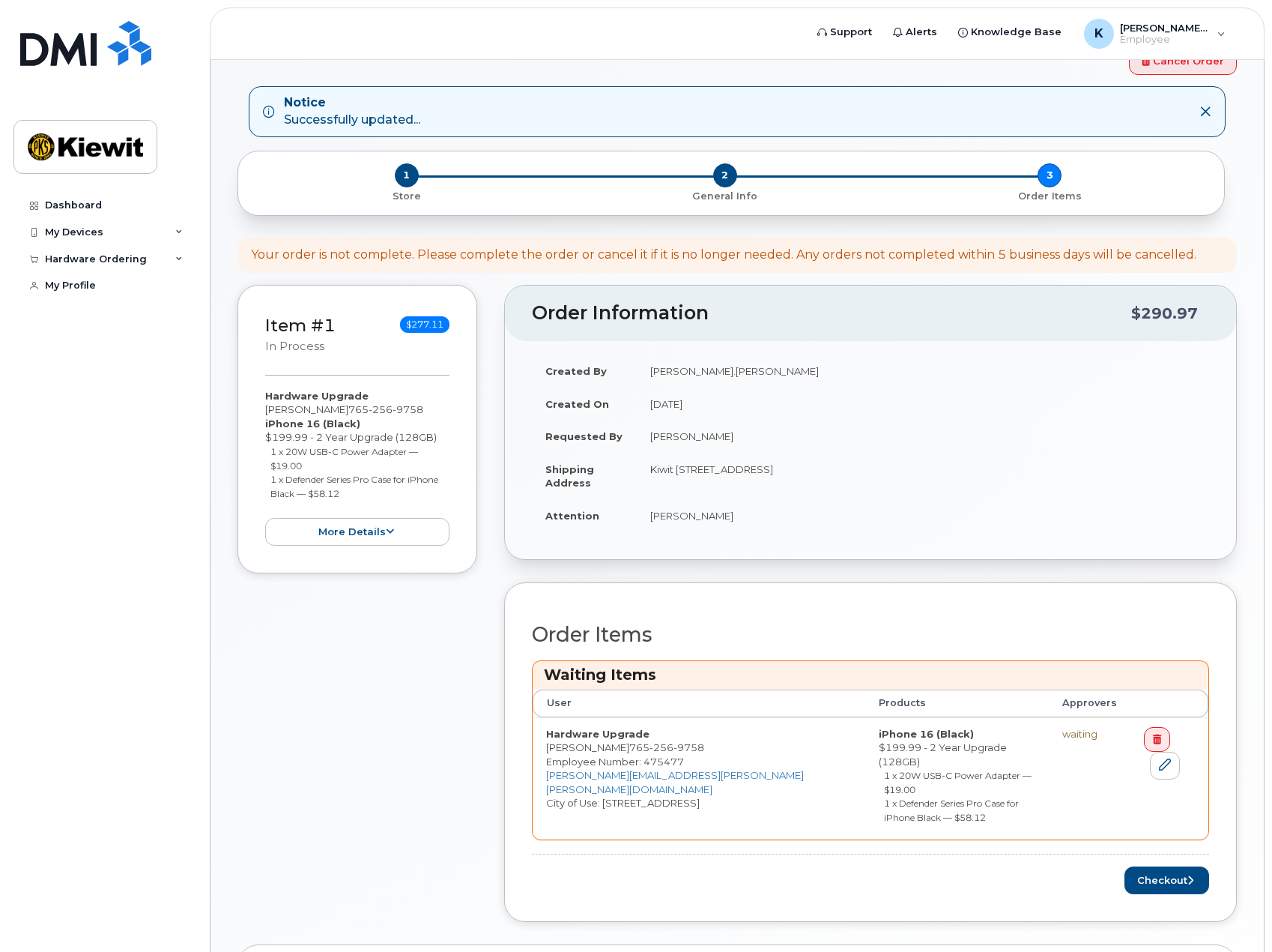
scroll to position [75, 0]
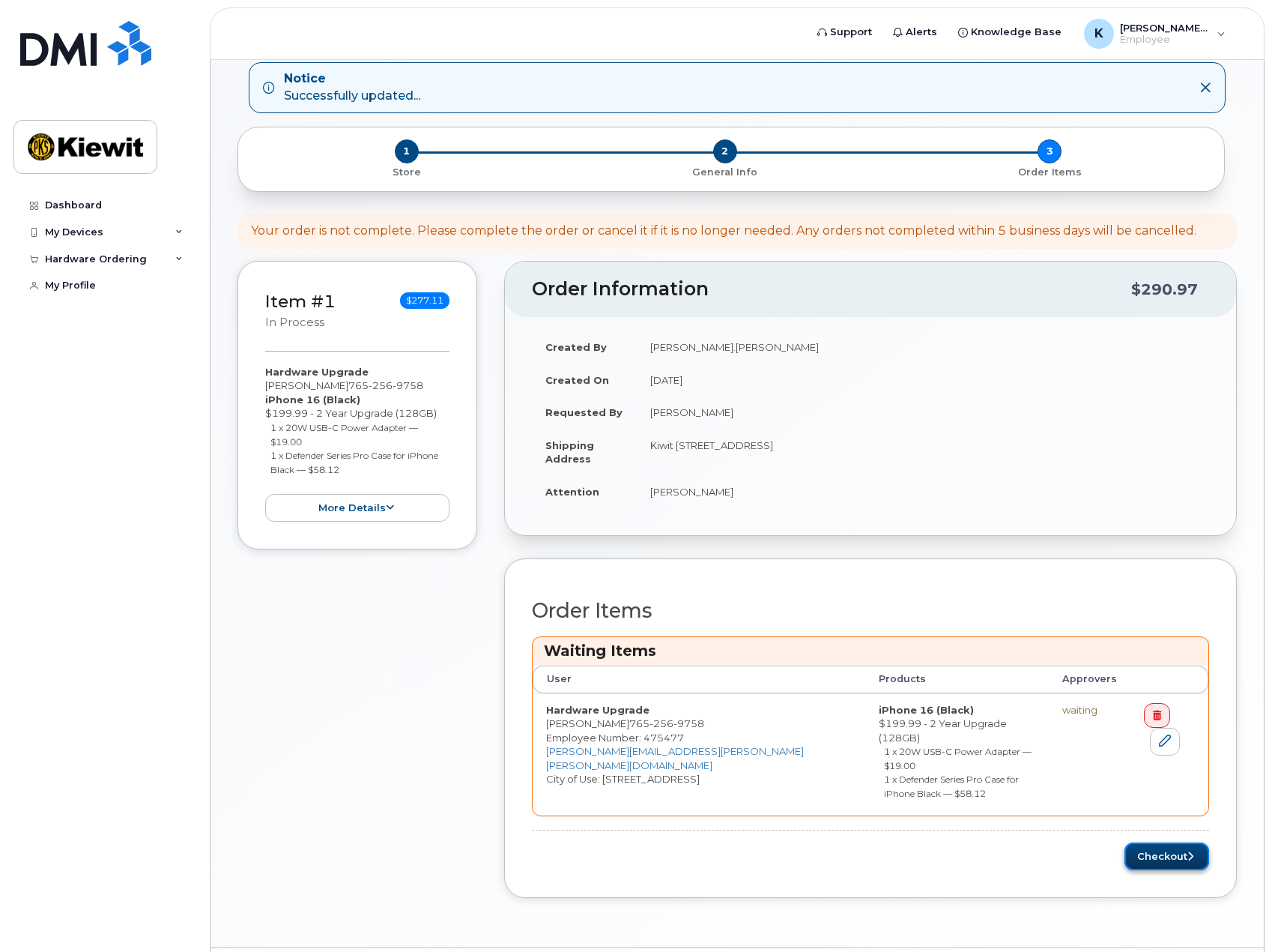
click at [1171, 843] on button "Checkout" at bounding box center [1167, 857] width 84 height 28
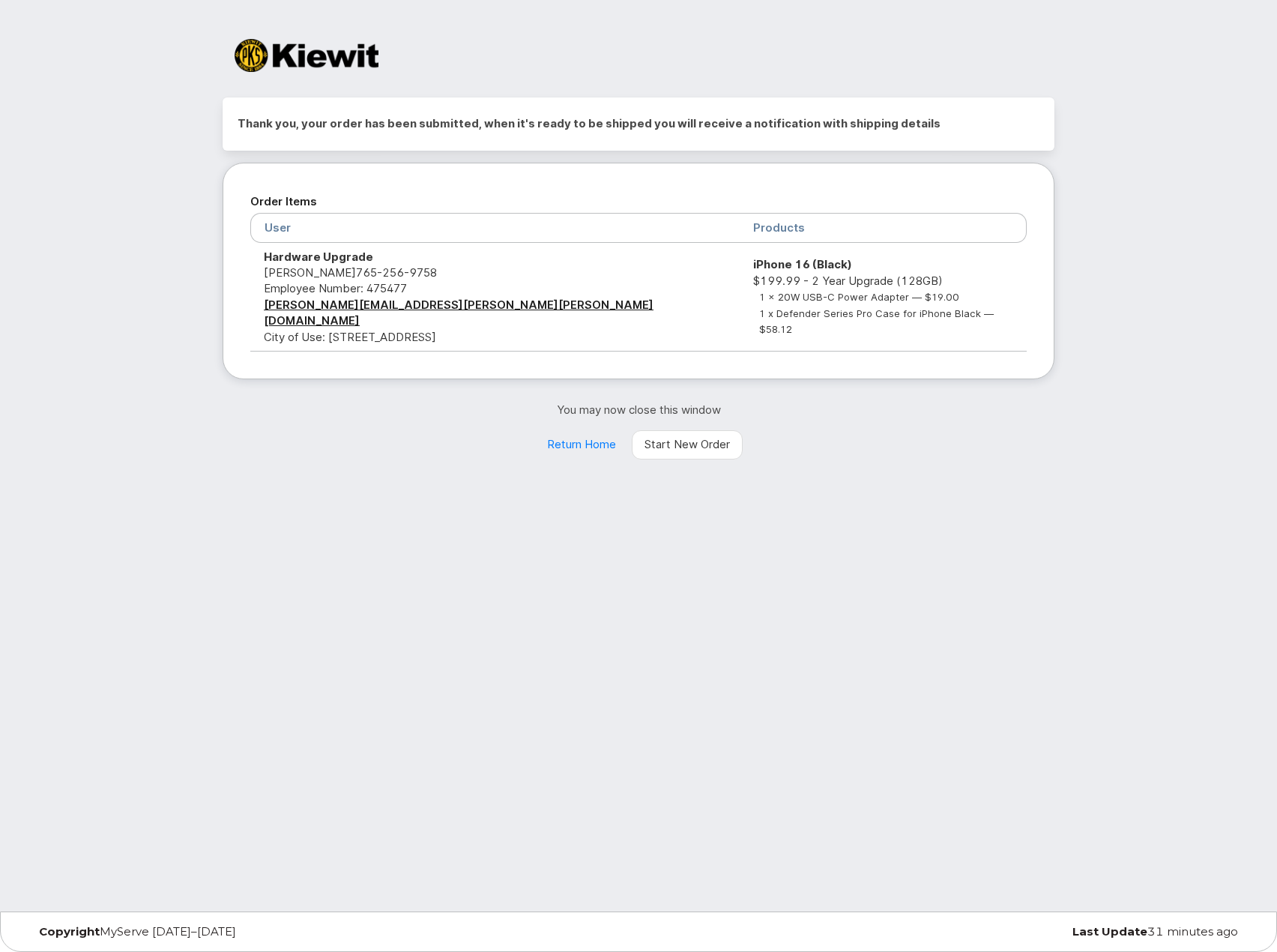
click at [631, 488] on div "Thank you, your order has been submitted, when it's ready to be shipped you wil…" at bounding box center [638, 455] width 1277 height 911
